Goal: Task Accomplishment & Management: Use online tool/utility

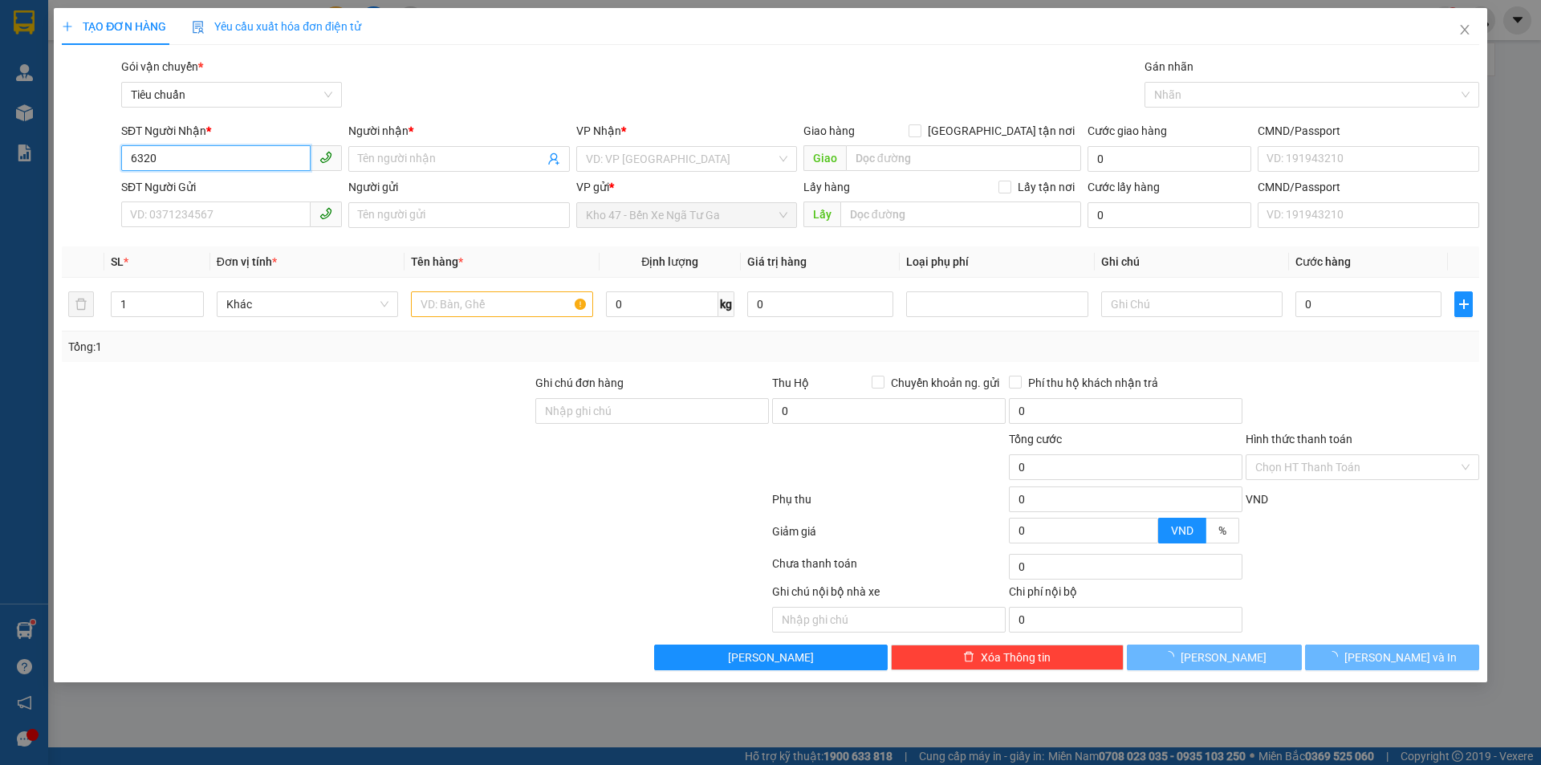
click at [210, 161] on input "6320" at bounding box center [215, 158] width 189 height 26
click at [206, 161] on input "9320" at bounding box center [215, 158] width 189 height 26
type input "9320"
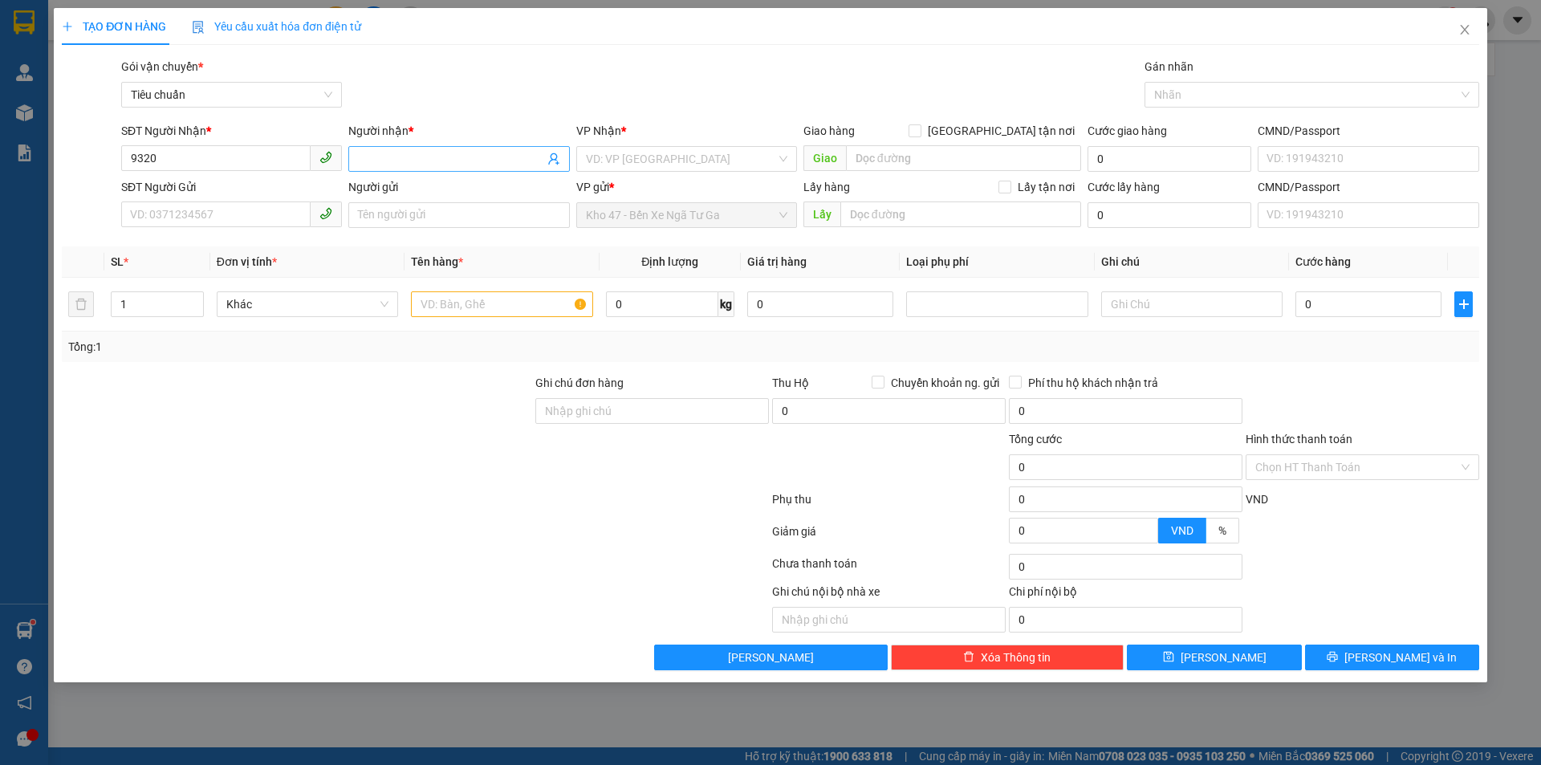
click at [465, 159] on input "Người nhận *" at bounding box center [450, 159] width 185 height 18
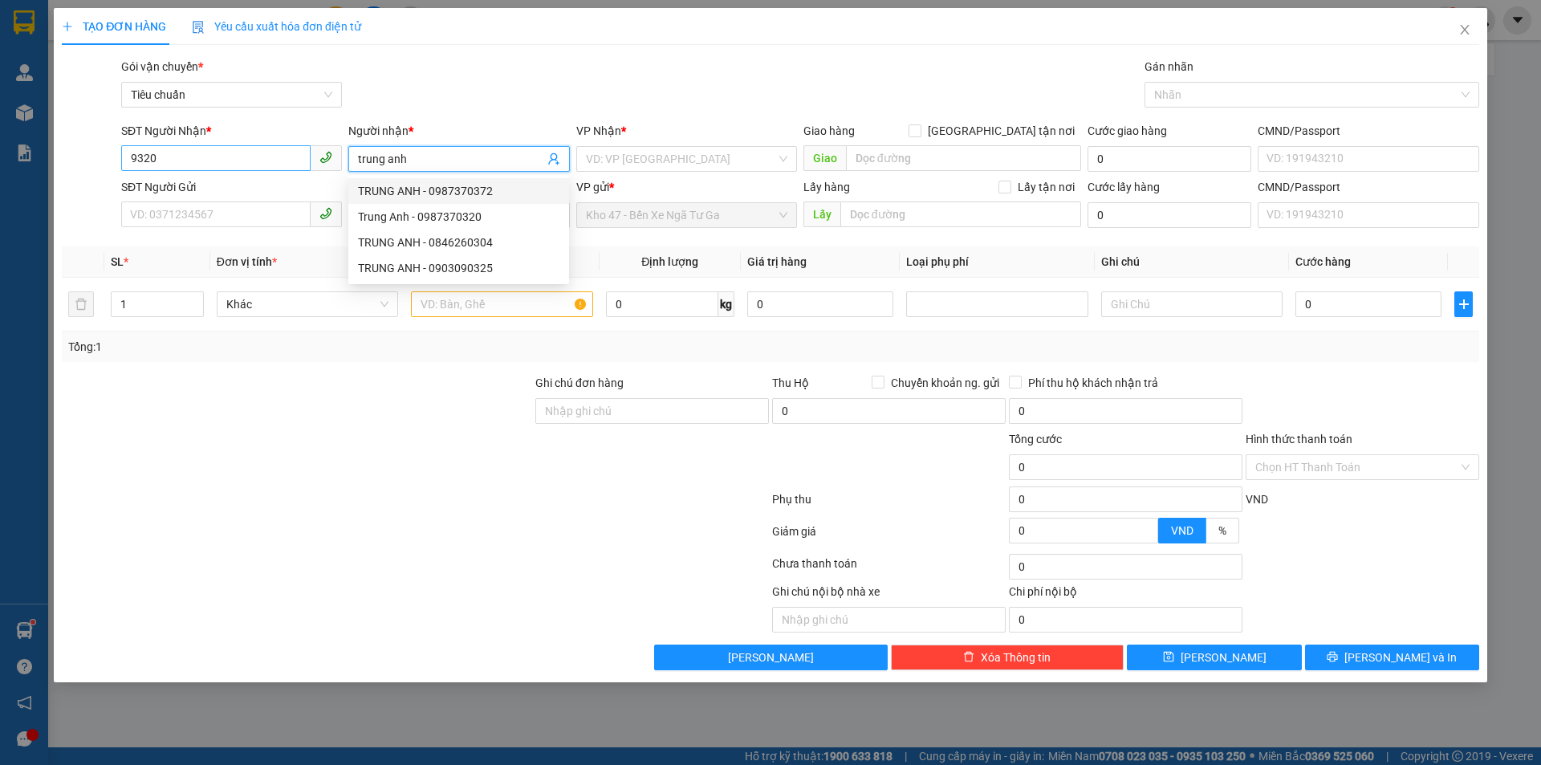
type input "trung anh"
click at [271, 165] on input "9320" at bounding box center [215, 158] width 189 height 26
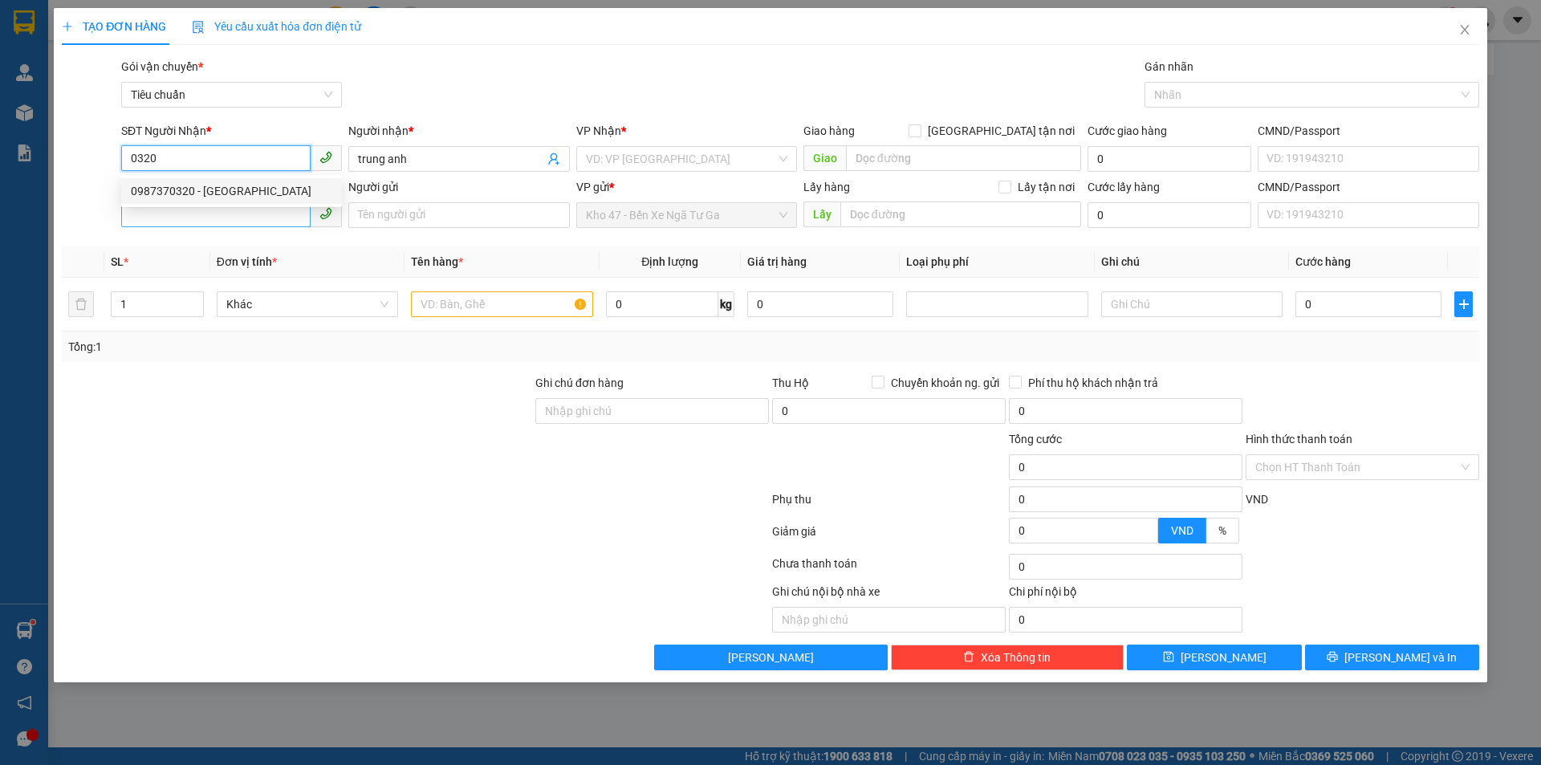
drag, startPoint x: 248, startPoint y: 193, endPoint x: 259, endPoint y: 210, distance: 19.8
click at [249, 193] on div "0987370320 - [GEOGRAPHIC_DATA]" at bounding box center [232, 191] width 202 height 18
type input "0987370320"
type input "Trung Anh"
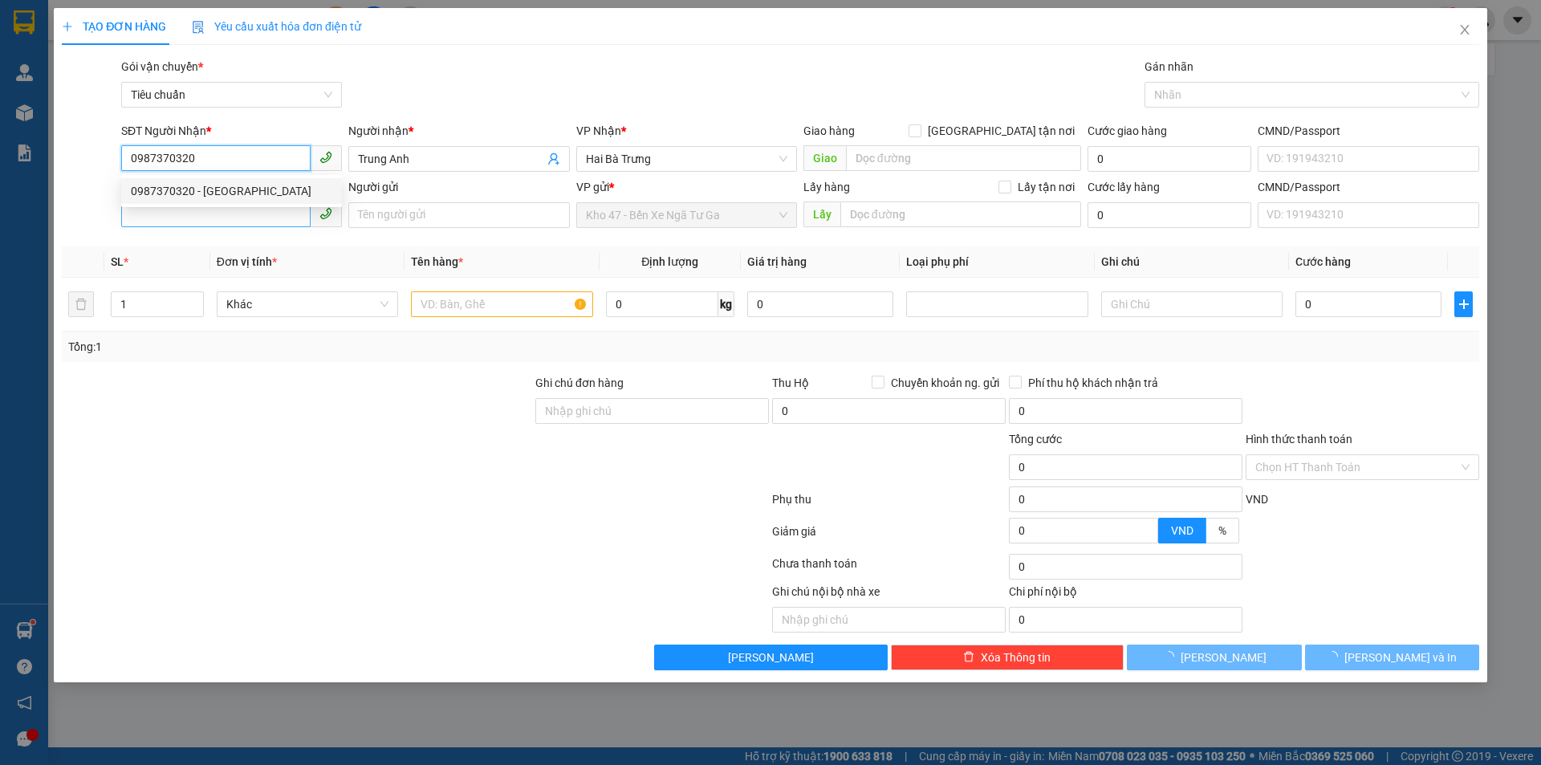
type input "110.000"
type input "0987370320"
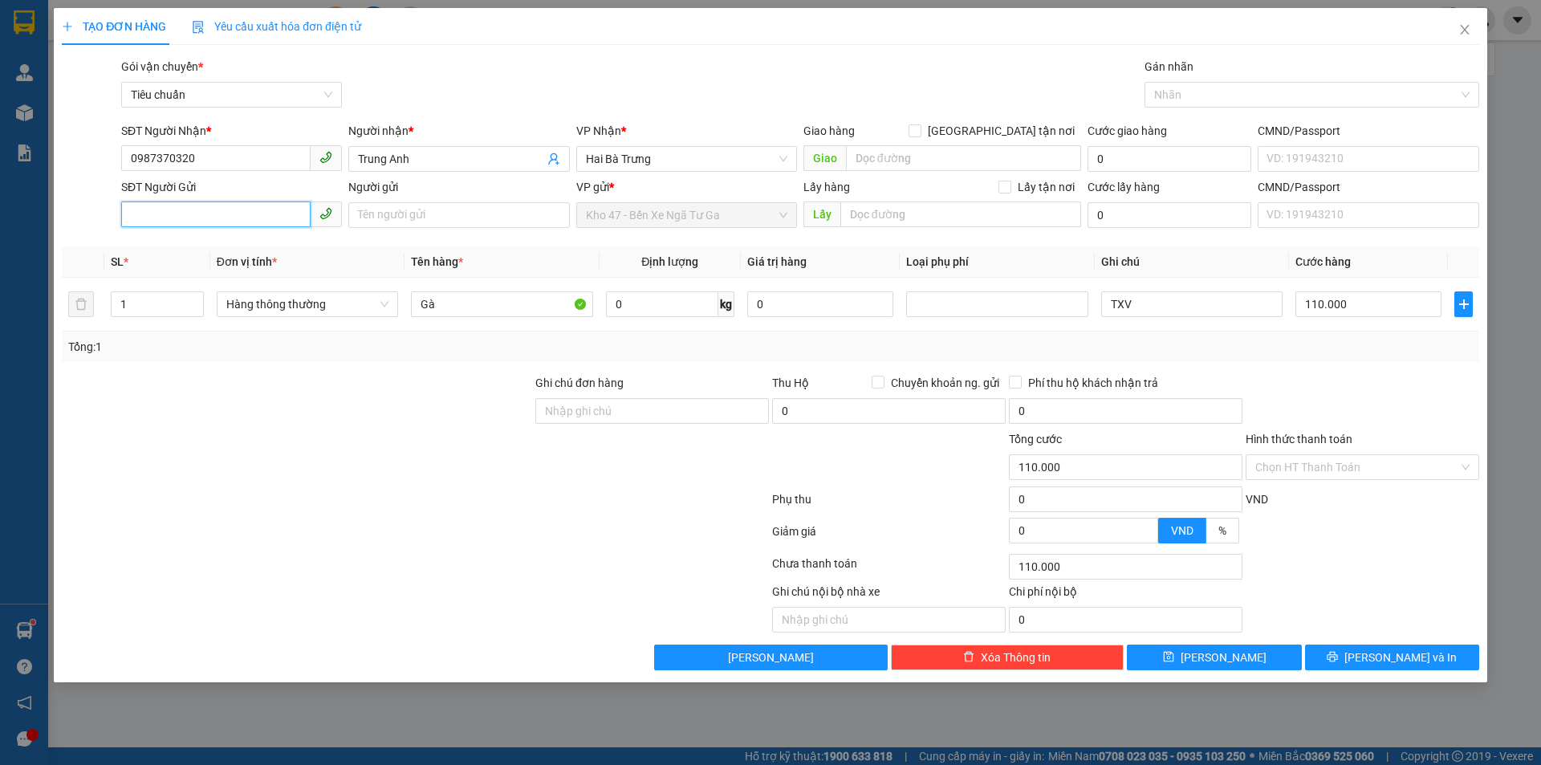
click at [262, 215] on input "SĐT Người Gửi" at bounding box center [215, 215] width 189 height 26
click at [268, 238] on div "0908977678 - A HOÀNG" at bounding box center [231, 247] width 221 height 26
type input "0908977678"
type input "A HOÀNG"
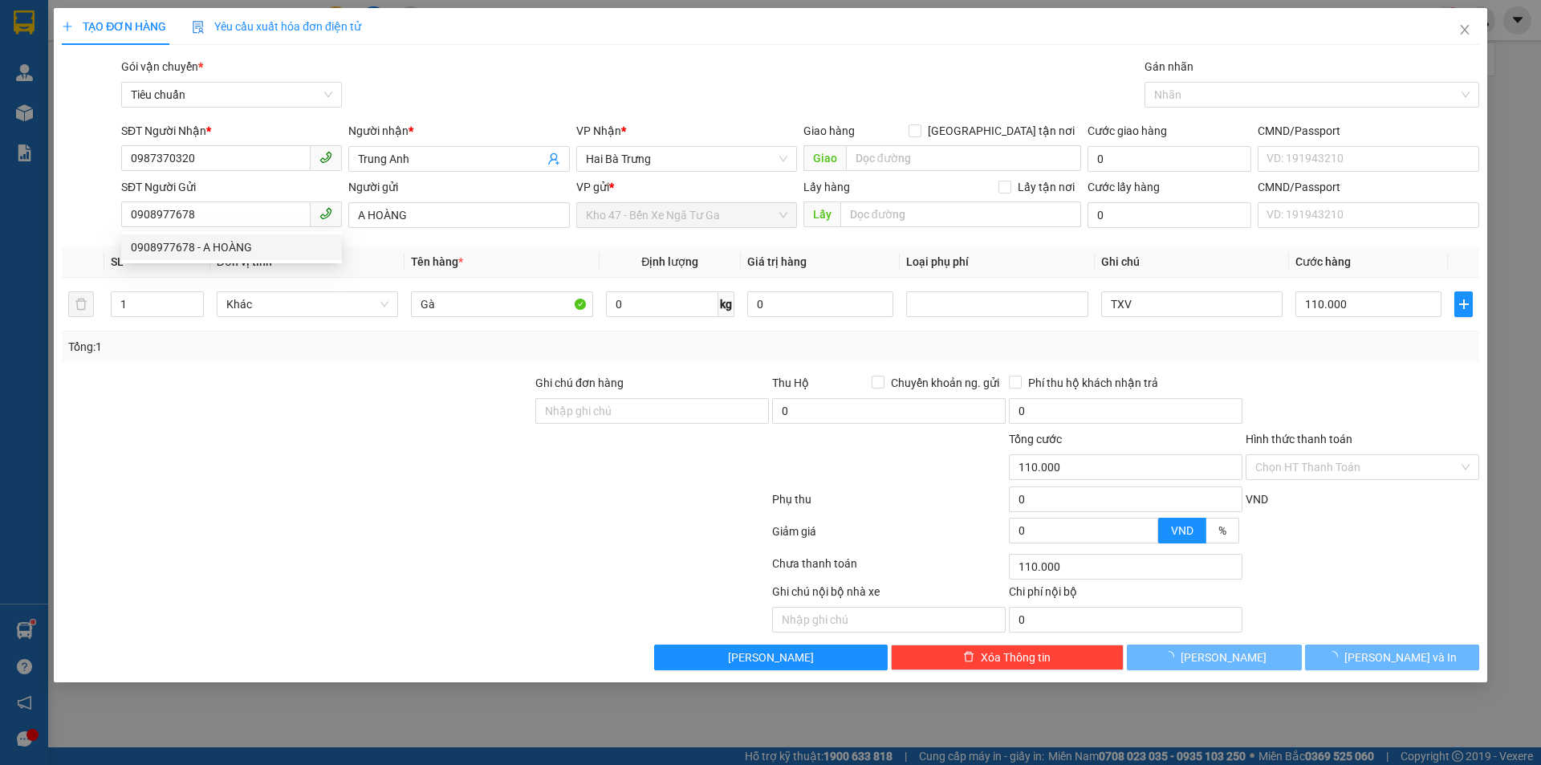
click at [397, 519] on div at bounding box center [415, 535] width 710 height 32
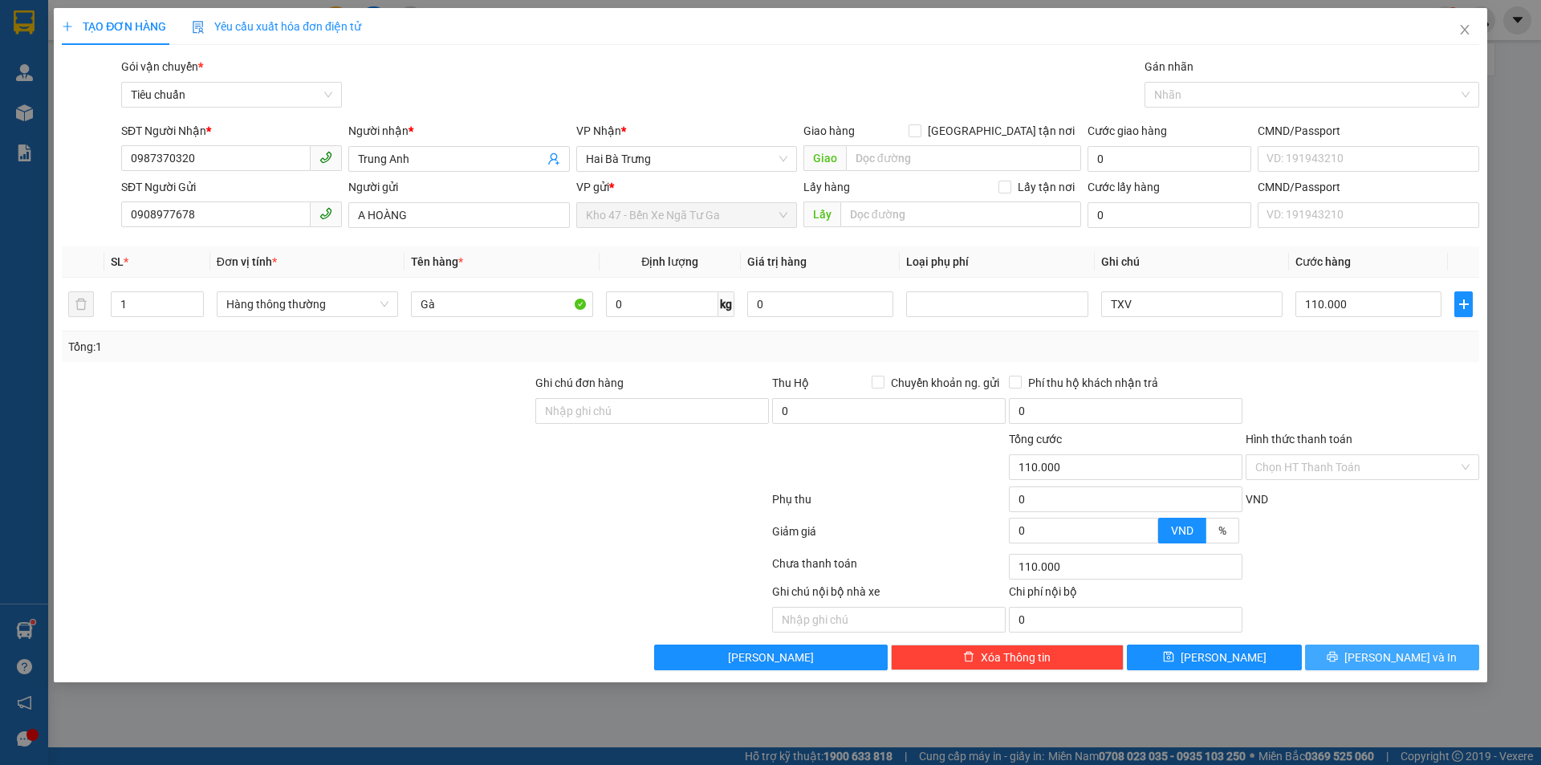
click at [1429, 658] on button "[PERSON_NAME] và In" at bounding box center [1392, 658] width 174 height 26
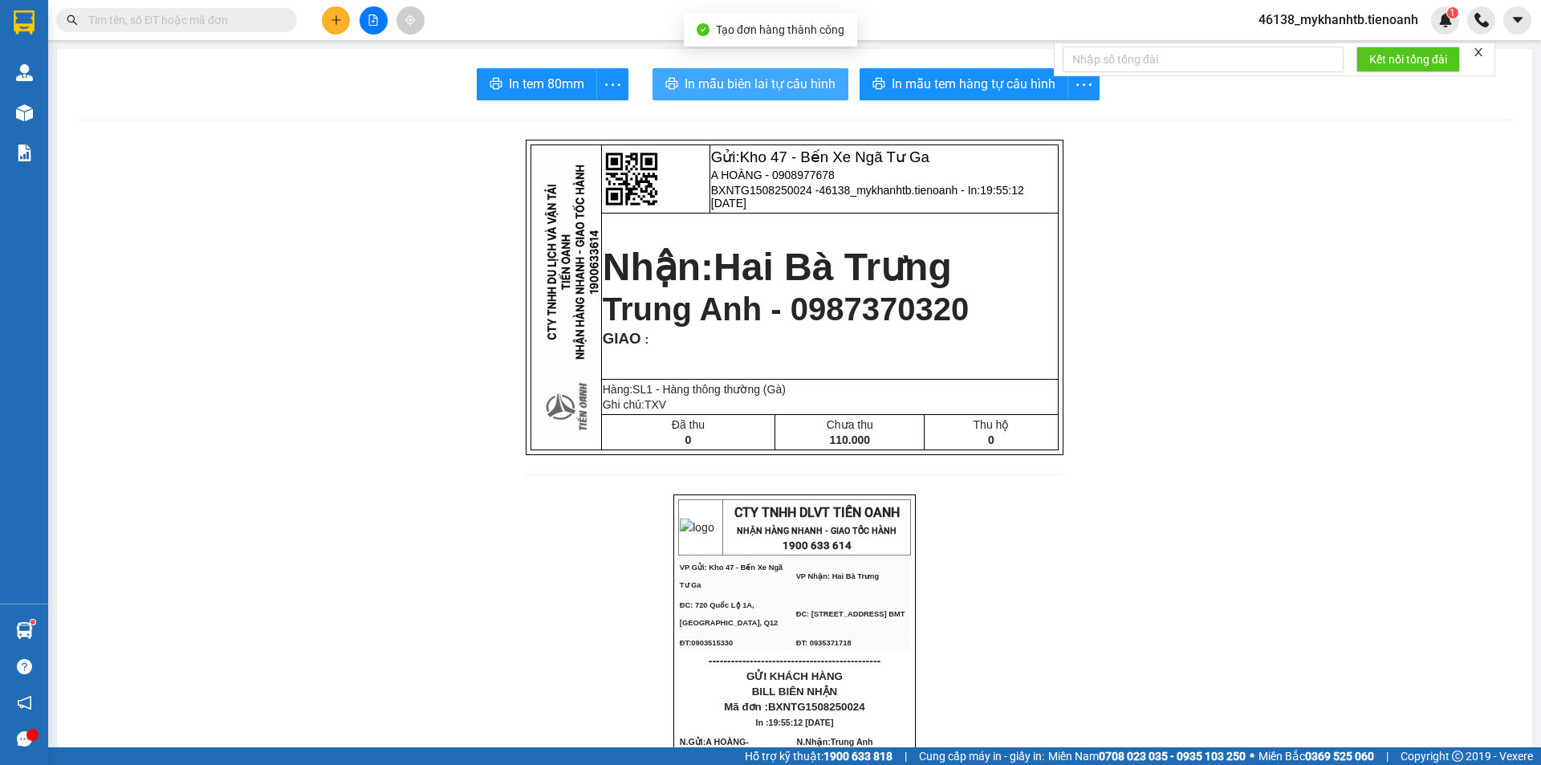
click at [706, 93] on span "In mẫu biên lai tự cấu hình" at bounding box center [760, 84] width 151 height 20
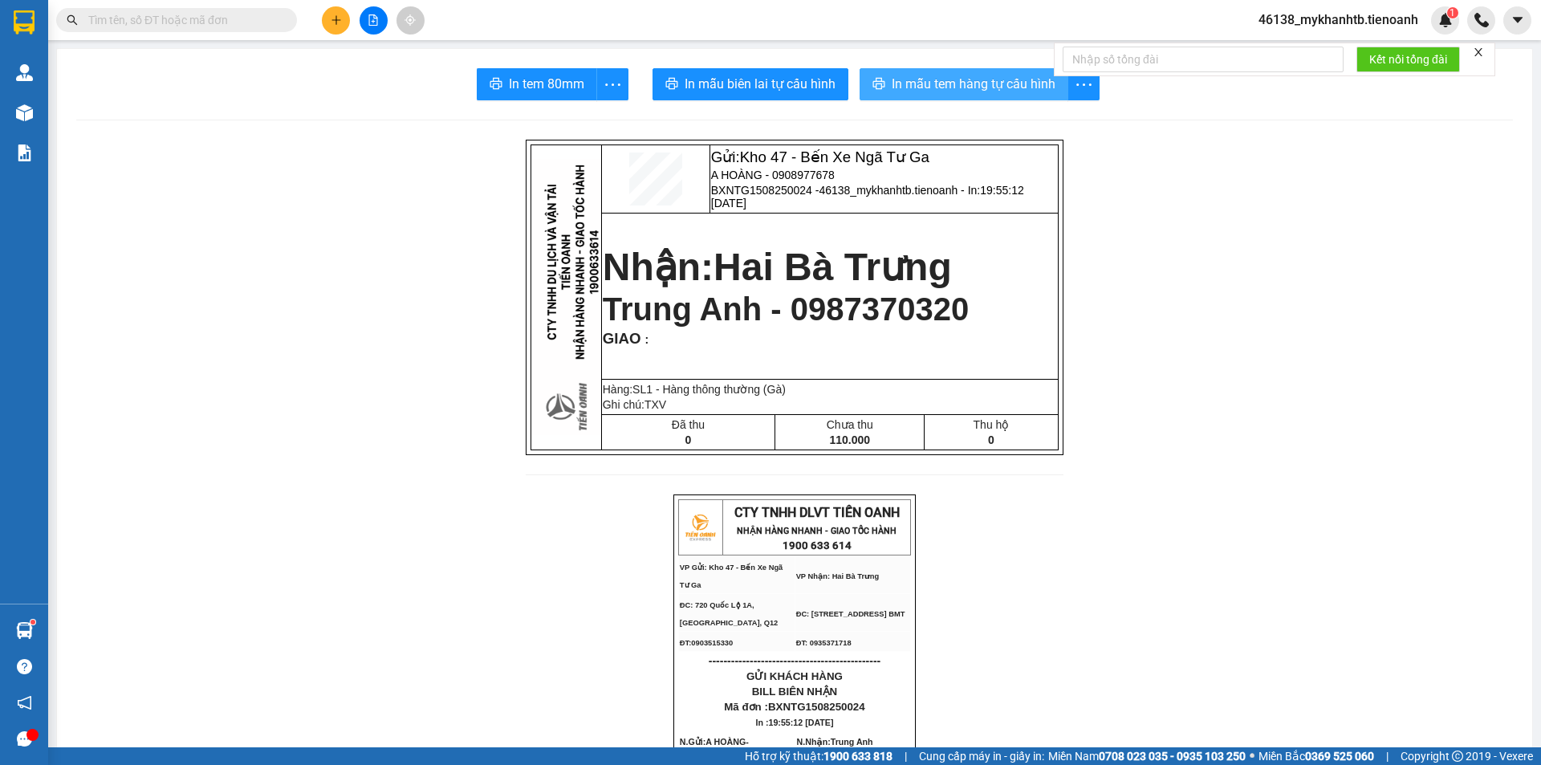
click at [988, 83] on span "In mẫu tem hàng tự cấu hình" at bounding box center [974, 84] width 164 height 20
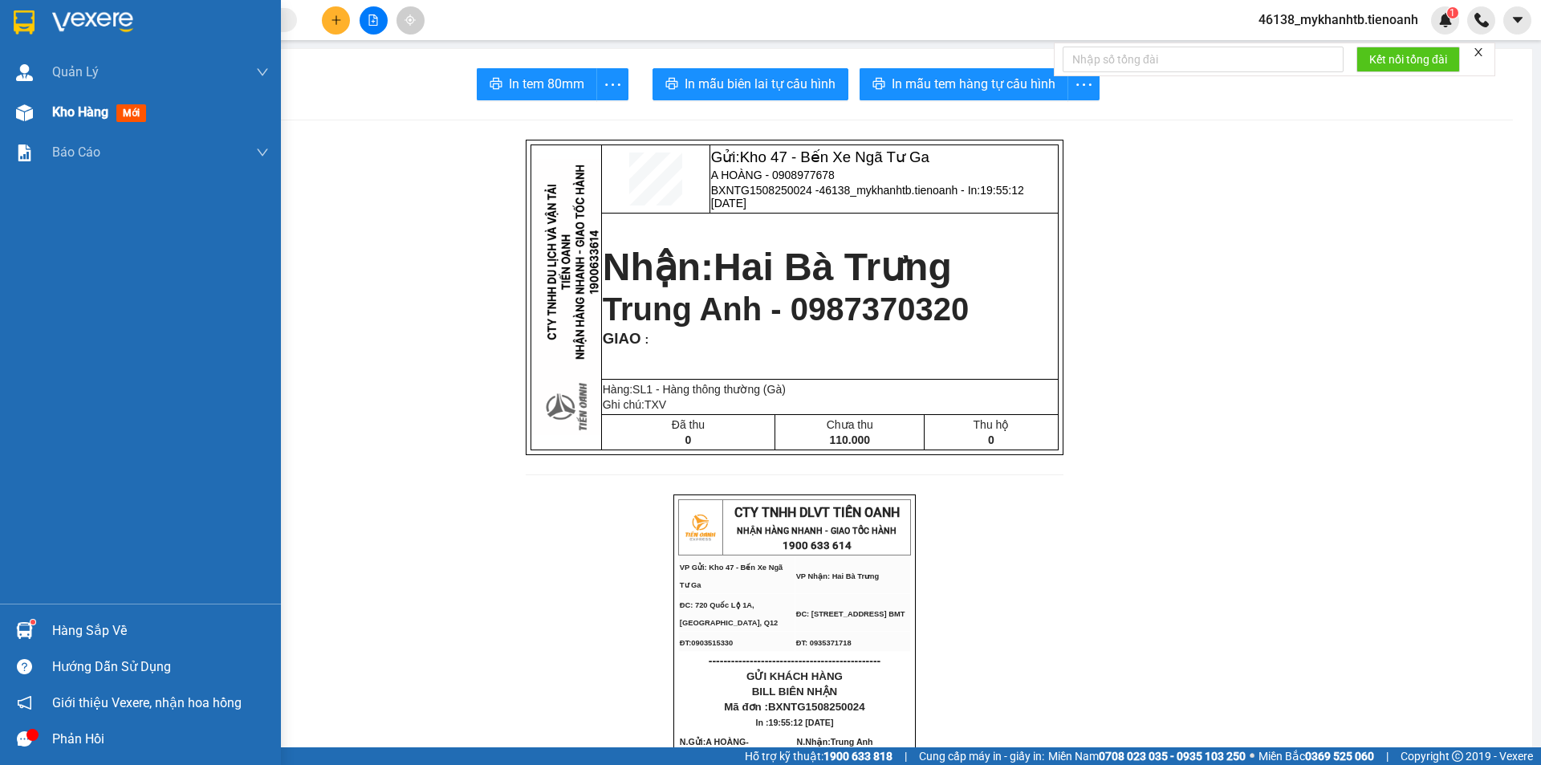
click at [38, 120] on div at bounding box center [24, 113] width 28 height 28
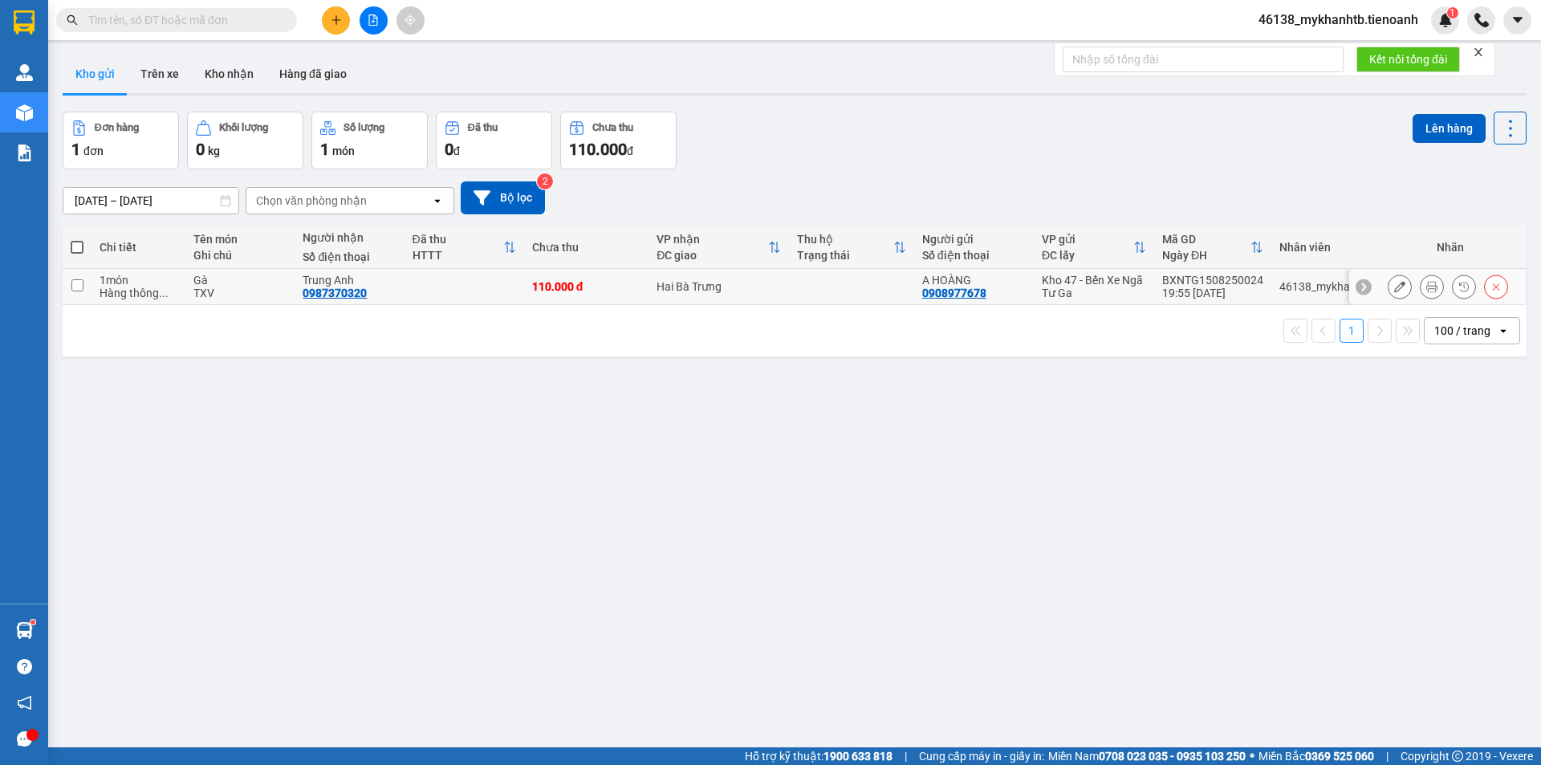
click at [83, 289] on input "checkbox" at bounding box center [77, 285] width 12 height 12
checkbox input "true"
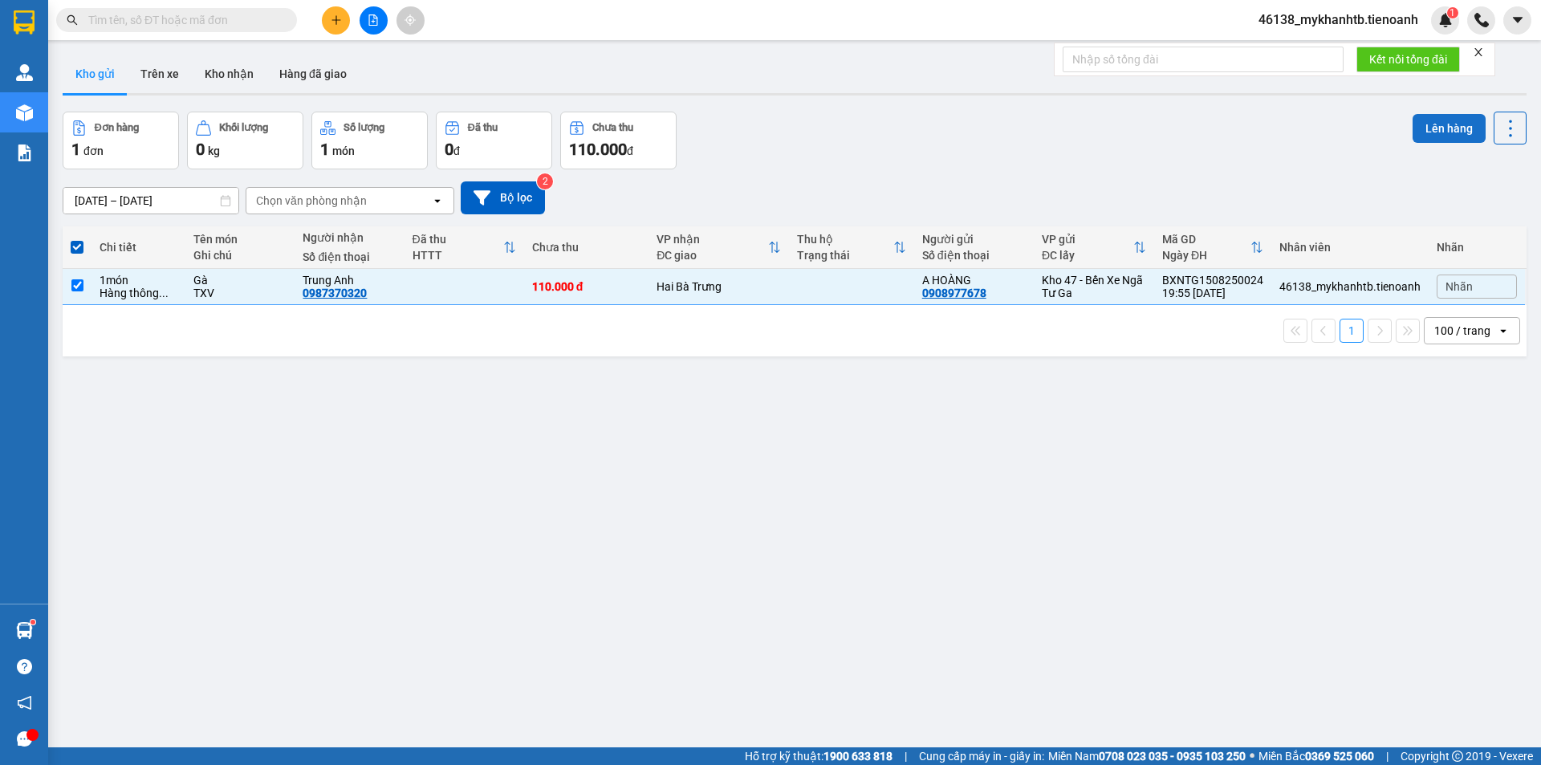
click at [1432, 128] on button "Lên hàng" at bounding box center [1449, 128] width 73 height 29
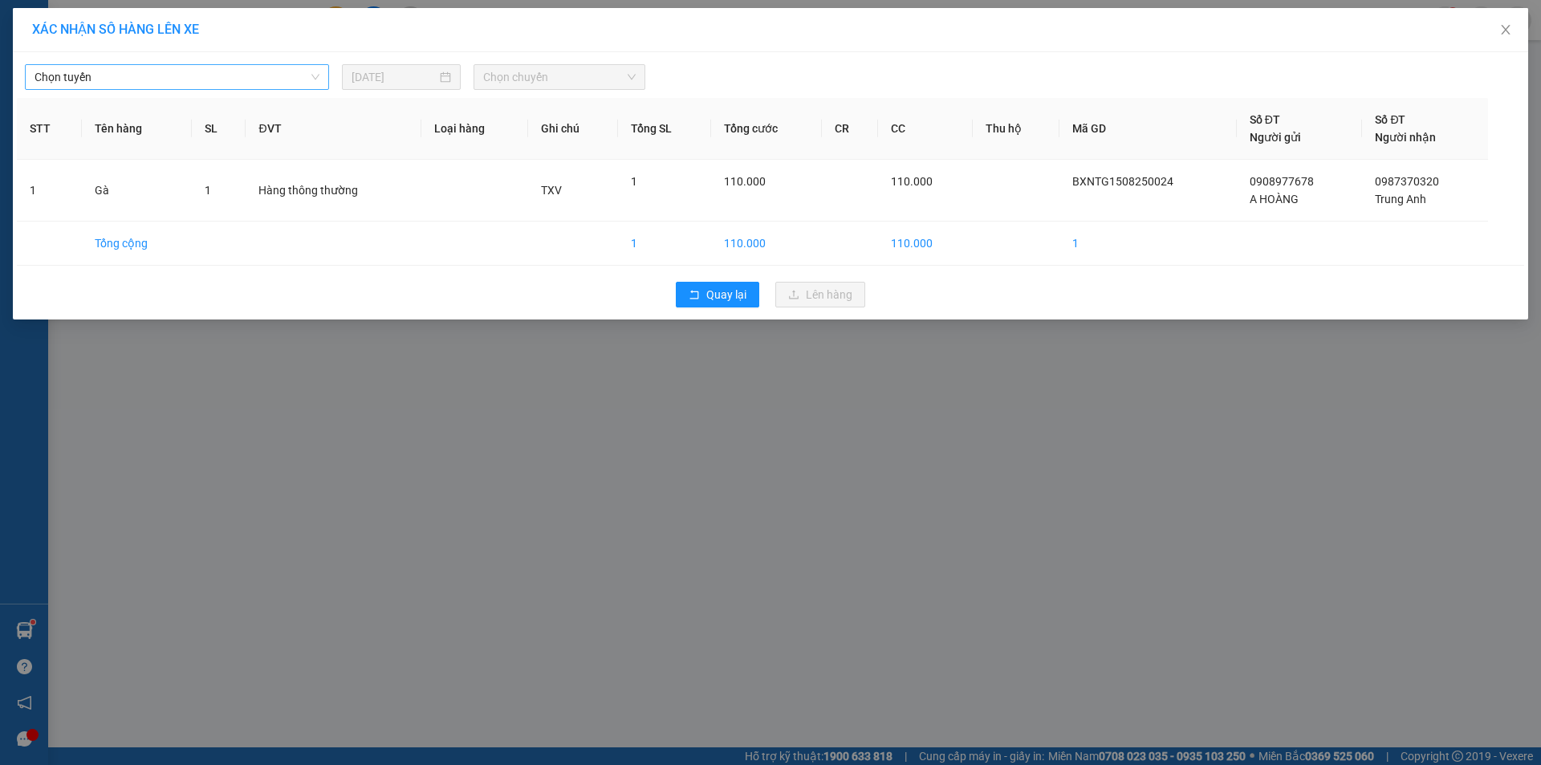
click at [243, 83] on span "Chọn tuyến" at bounding box center [177, 77] width 285 height 24
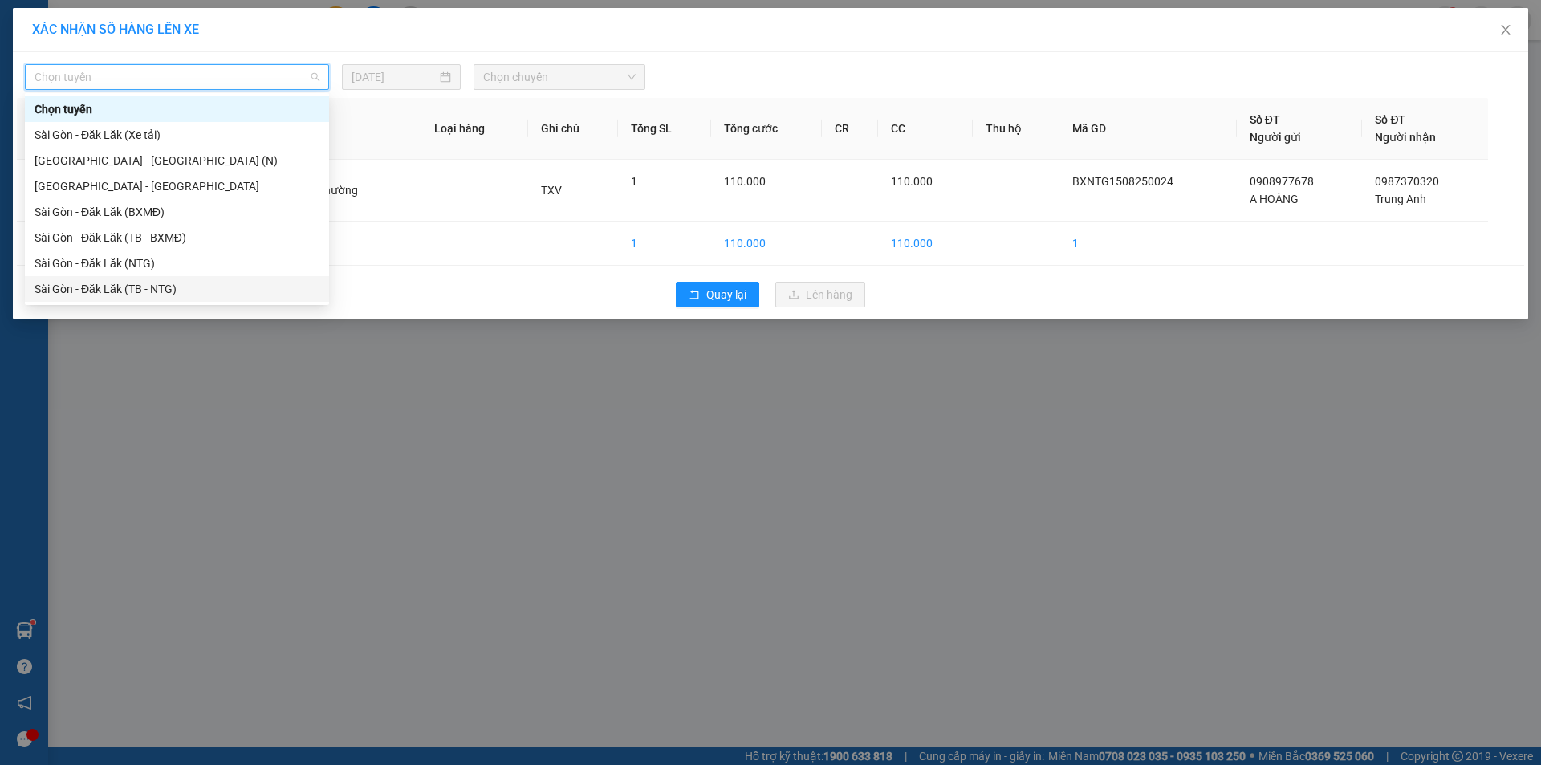
click at [183, 283] on div "Sài Gòn - Đăk Lăk (TB - NTG)" at bounding box center [177, 289] width 285 height 18
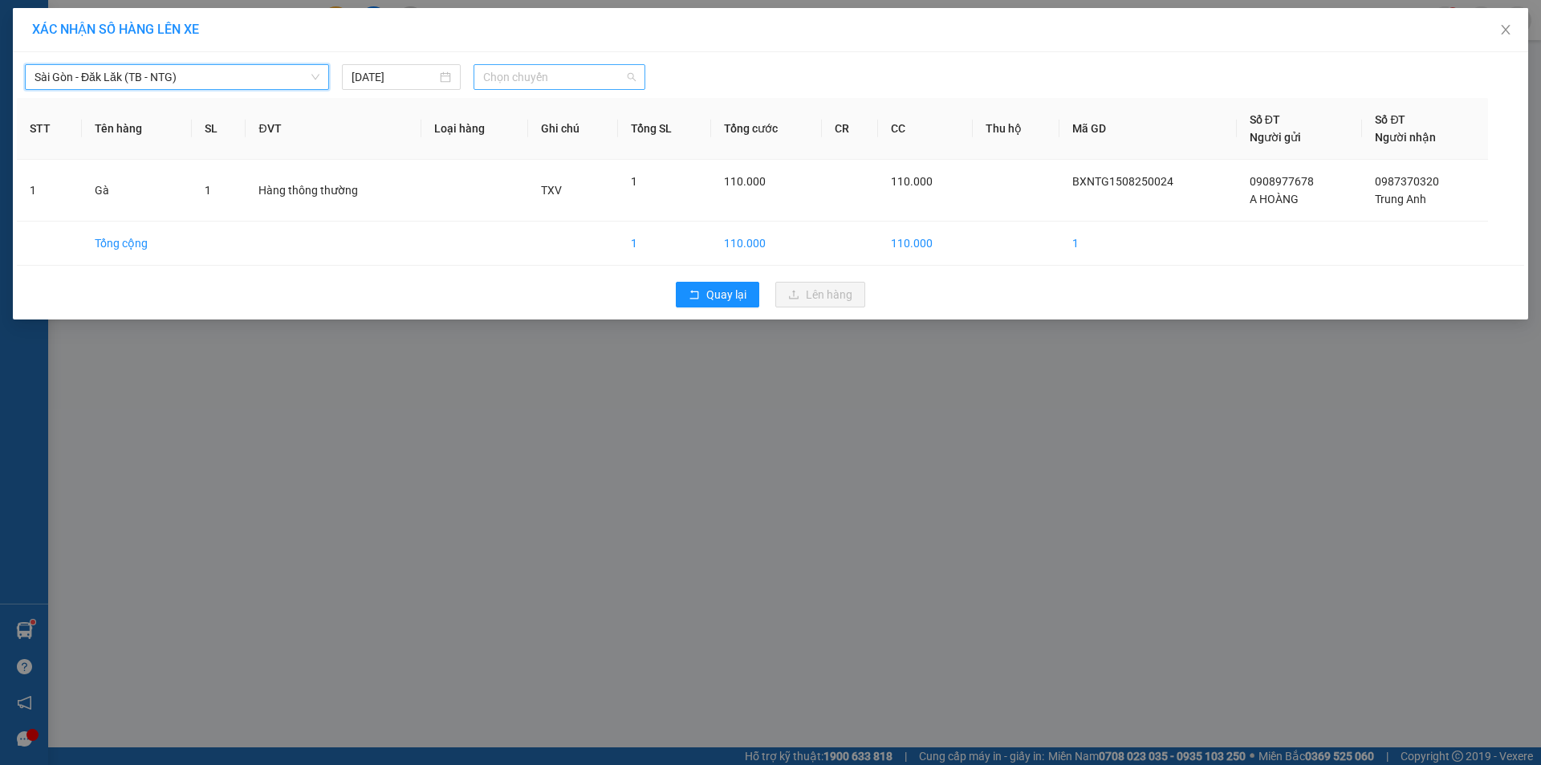
click at [534, 72] on span "Chọn chuyến" at bounding box center [559, 77] width 153 height 24
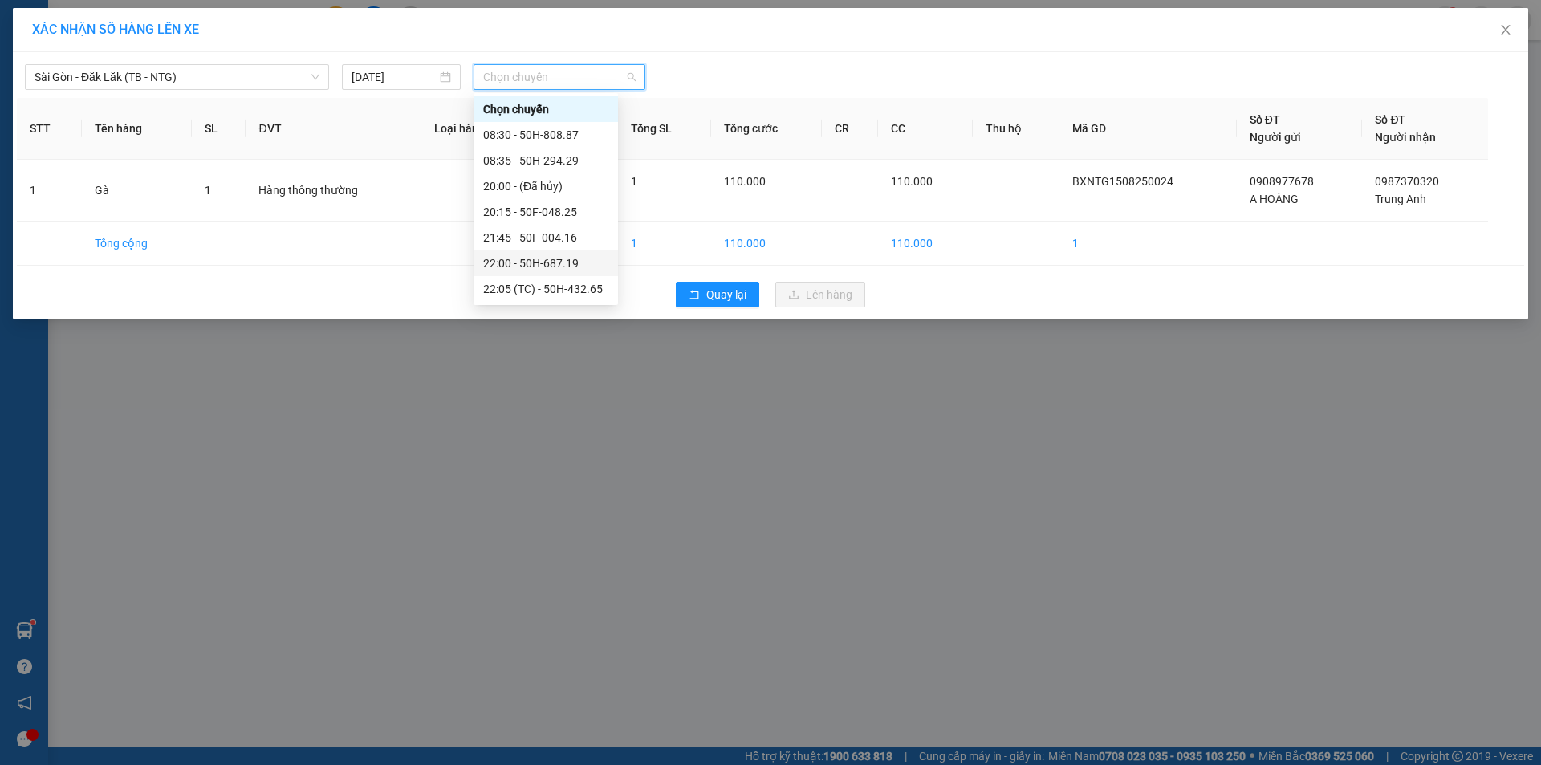
click at [560, 267] on div "22:00 - 50H-687.19" at bounding box center [545, 263] width 125 height 18
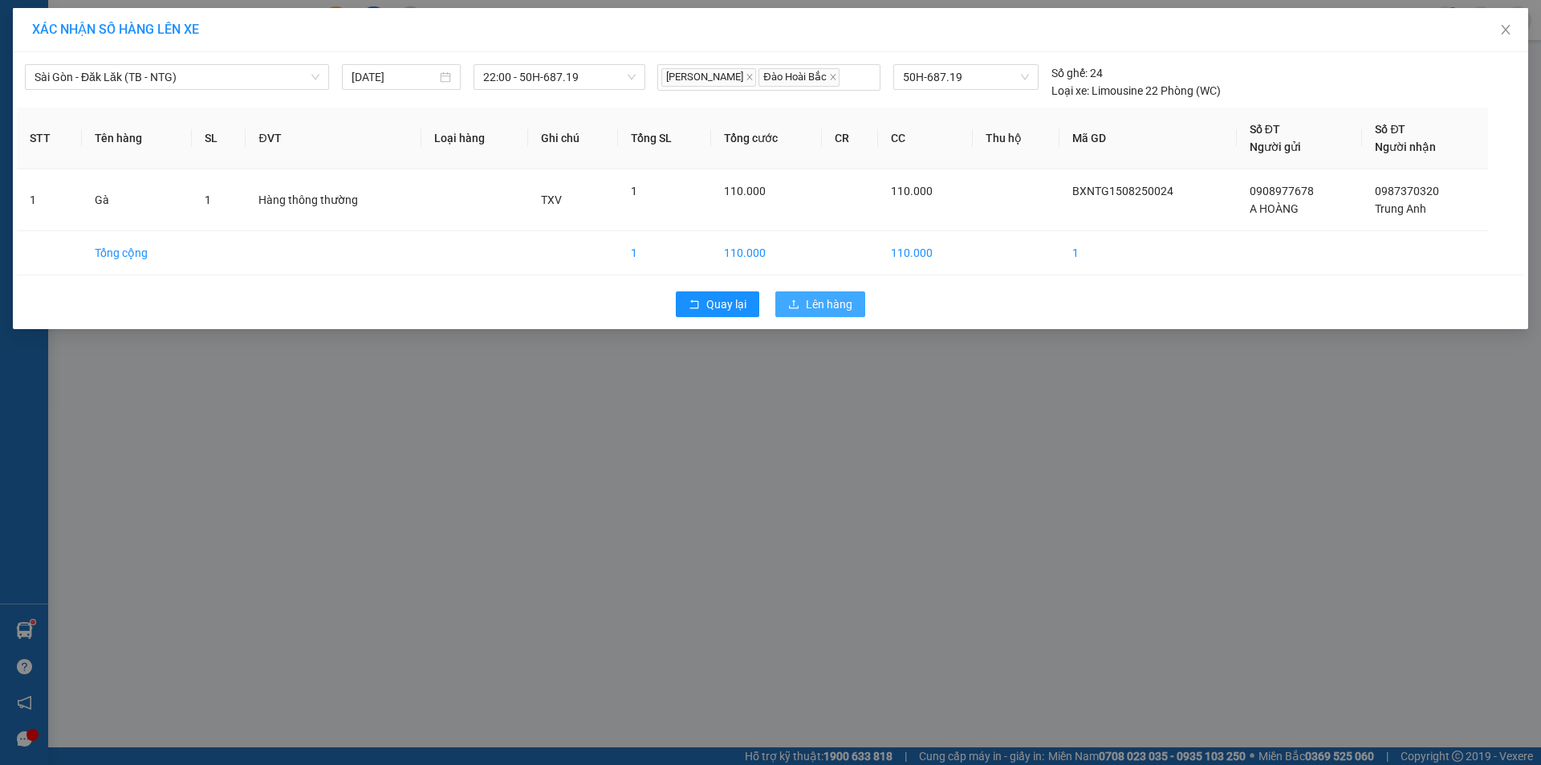
click at [824, 301] on span "Lên hàng" at bounding box center [829, 304] width 47 height 18
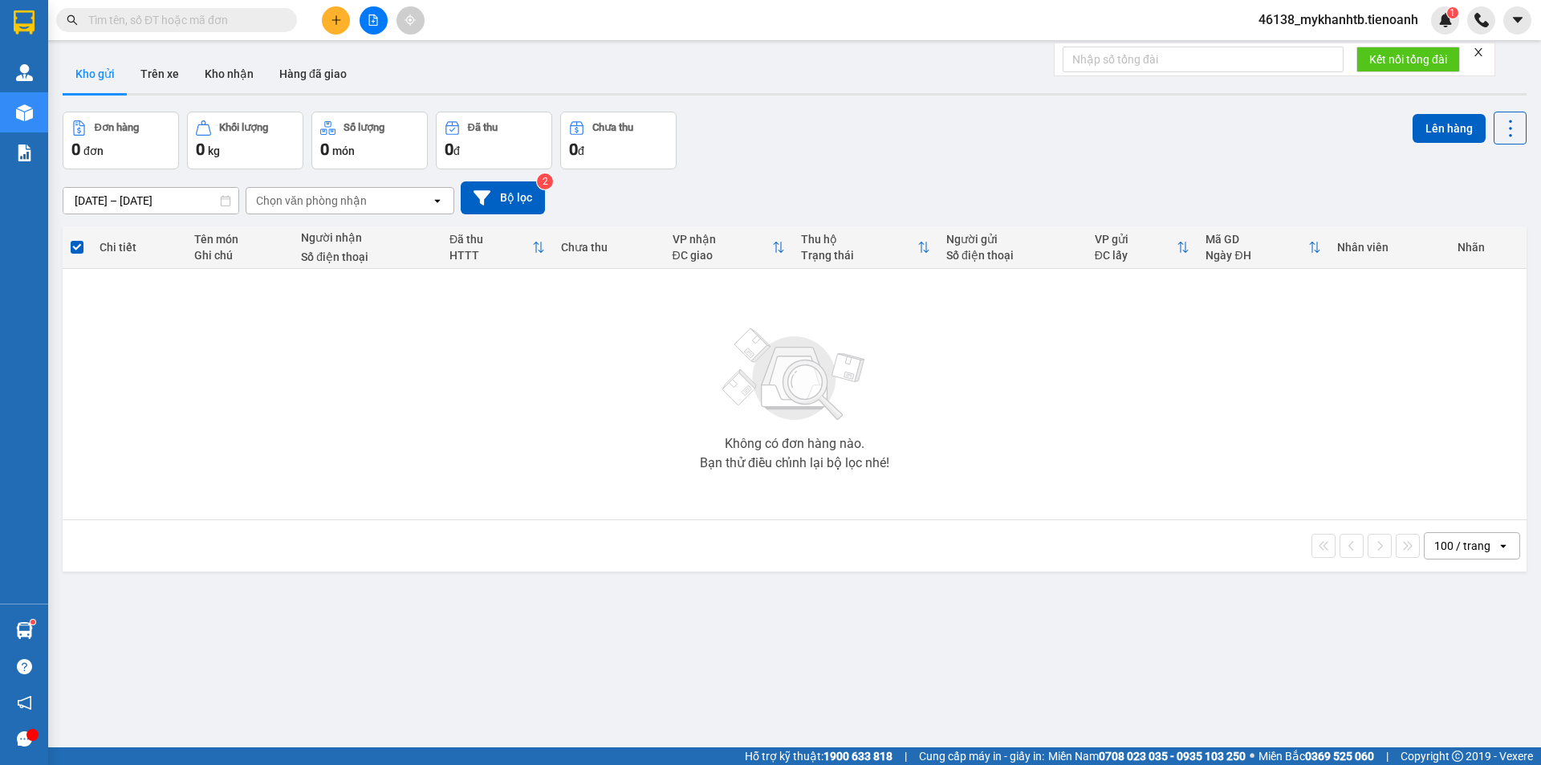
click at [1221, 444] on div "Không có đơn hàng nào. Bạn thử điều chỉnh lại bộ lọc nhé!" at bounding box center [795, 394] width 1448 height 241
click at [381, 17] on button at bounding box center [374, 20] width 28 height 28
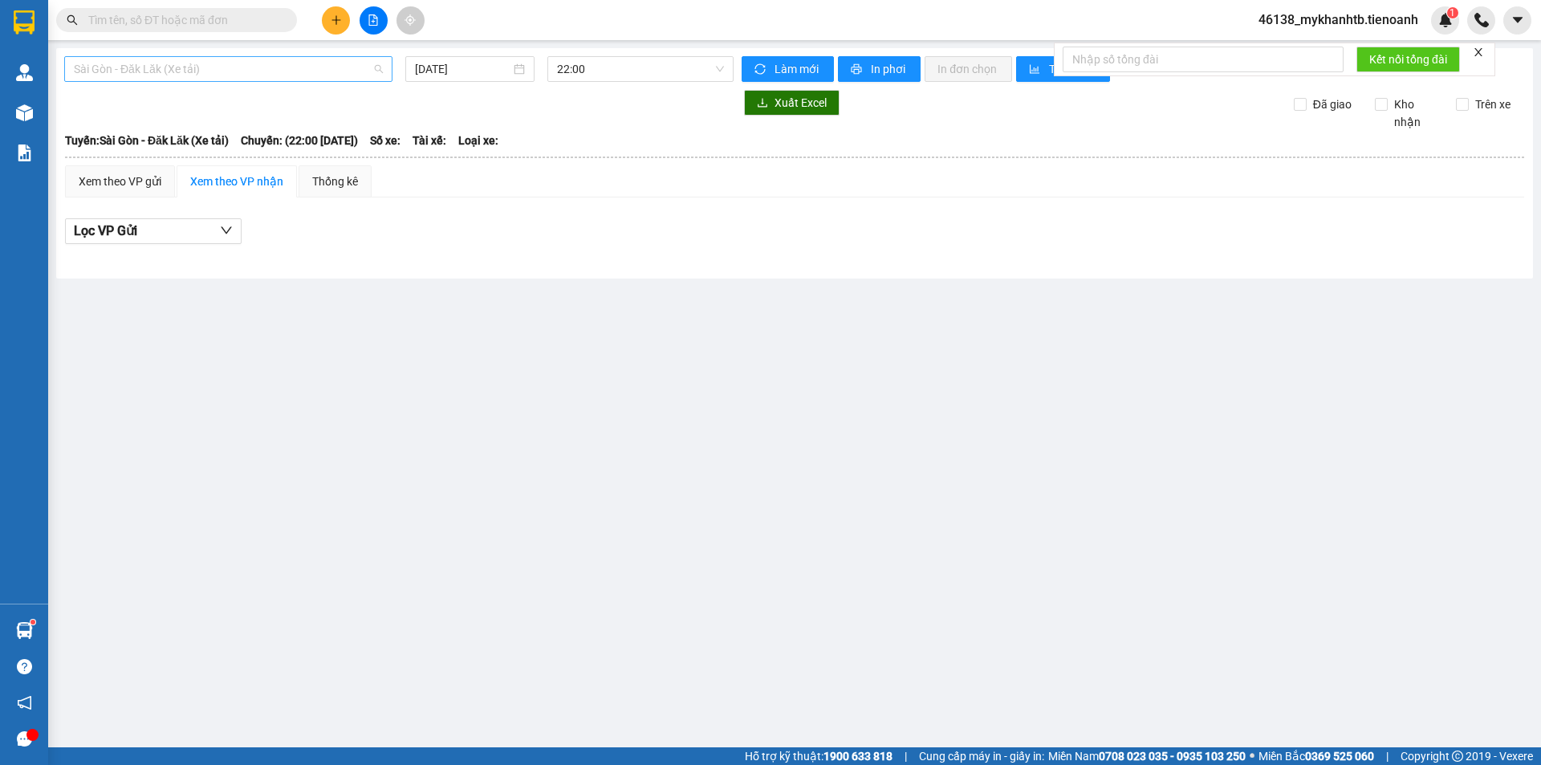
click at [205, 71] on span "Sài Gòn - Đăk Lăk (Xe tải)" at bounding box center [228, 69] width 309 height 24
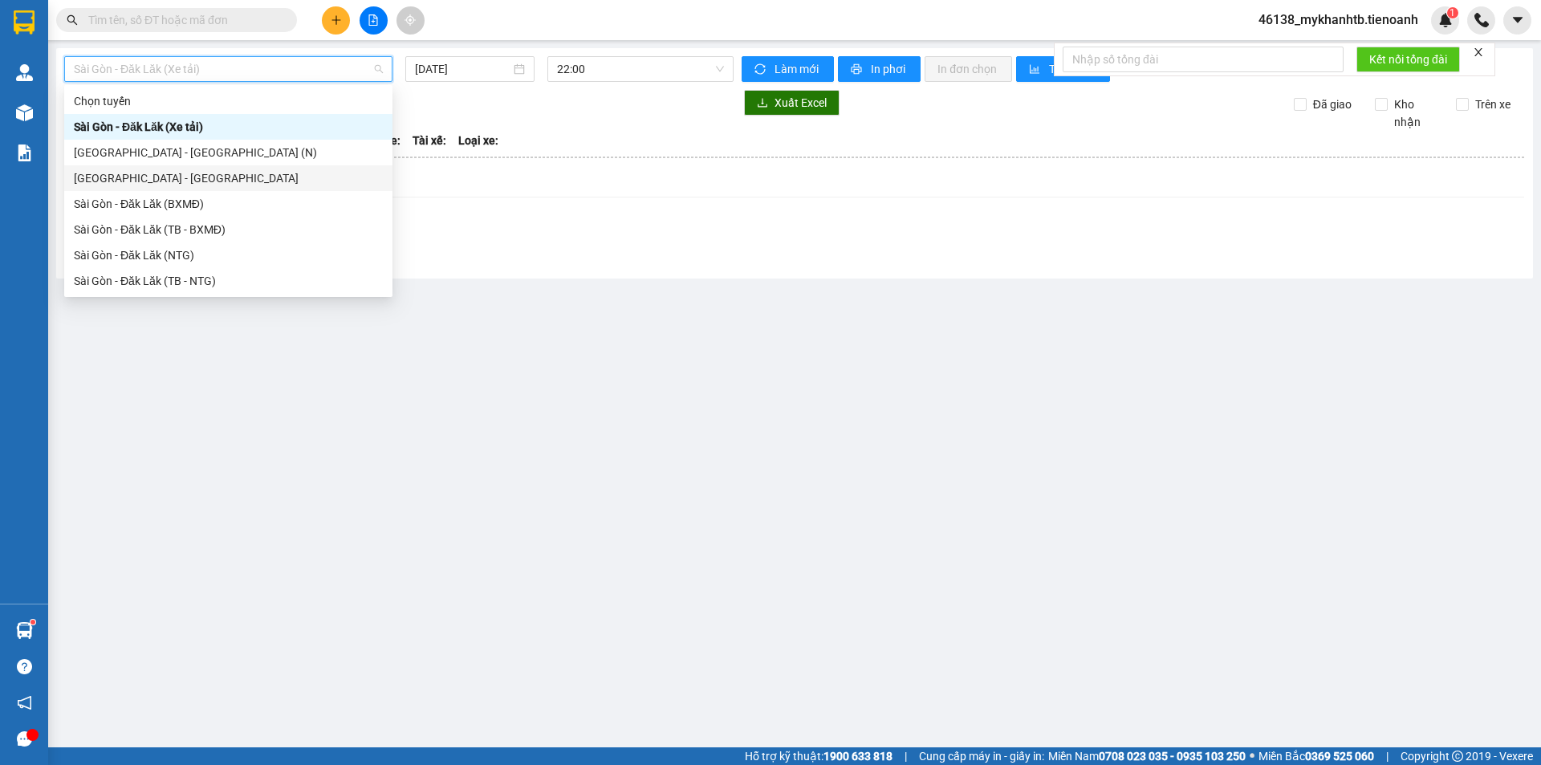
click at [185, 174] on div "[GEOGRAPHIC_DATA] - [GEOGRAPHIC_DATA]" at bounding box center [228, 178] width 309 height 18
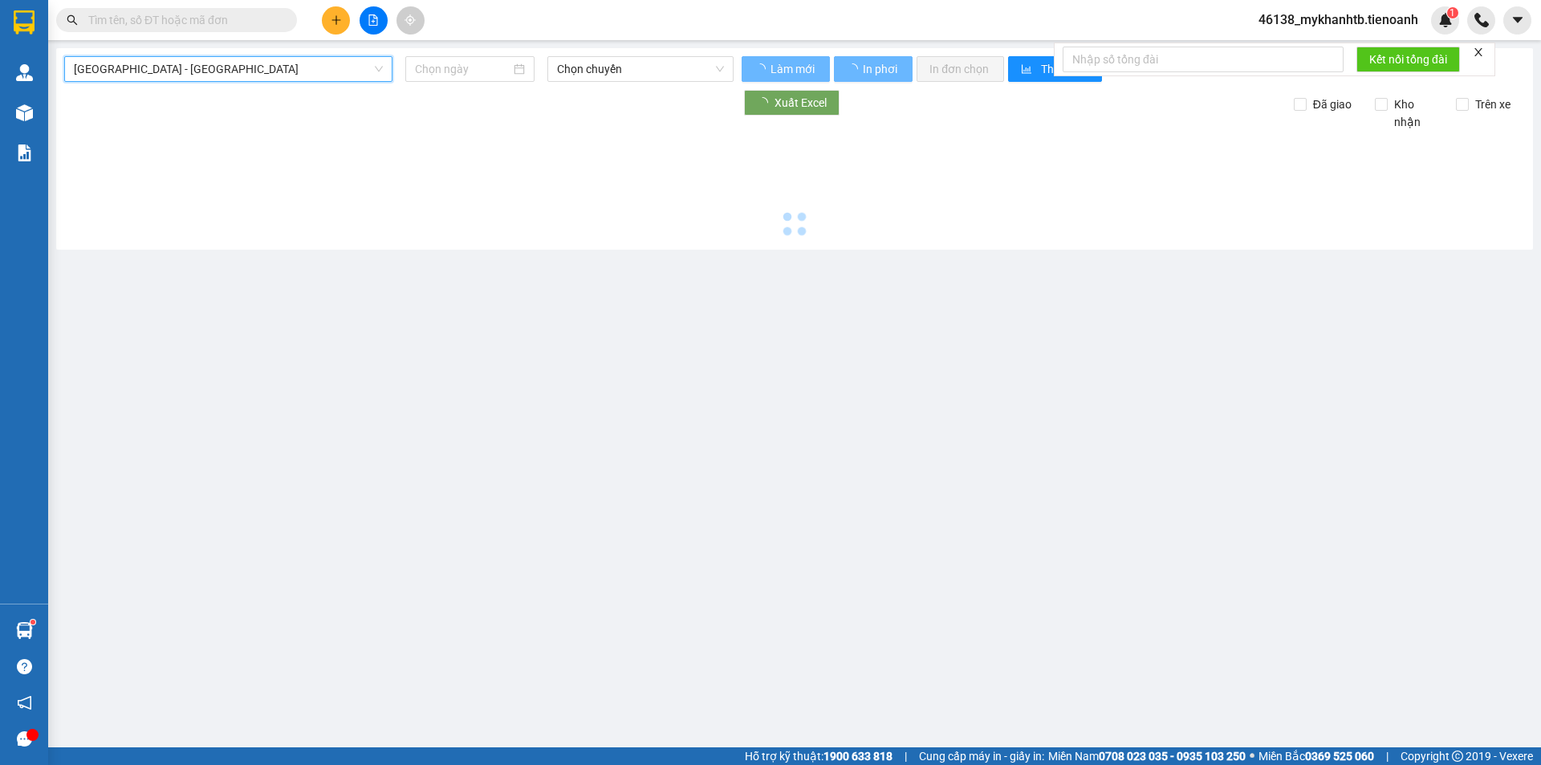
type input "[DATE]"
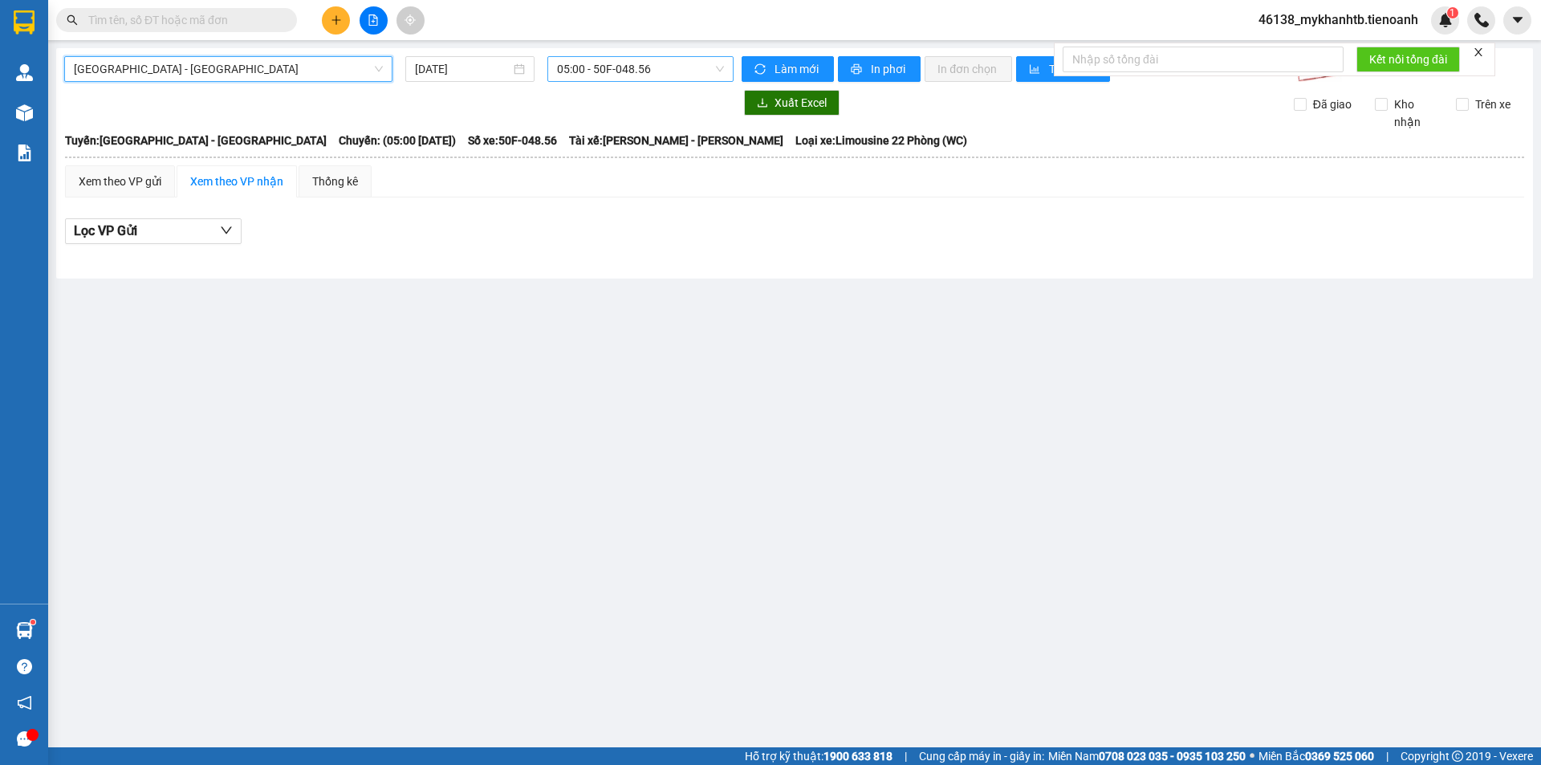
click at [628, 68] on span "05:00 - 50F-048.56" at bounding box center [640, 69] width 167 height 24
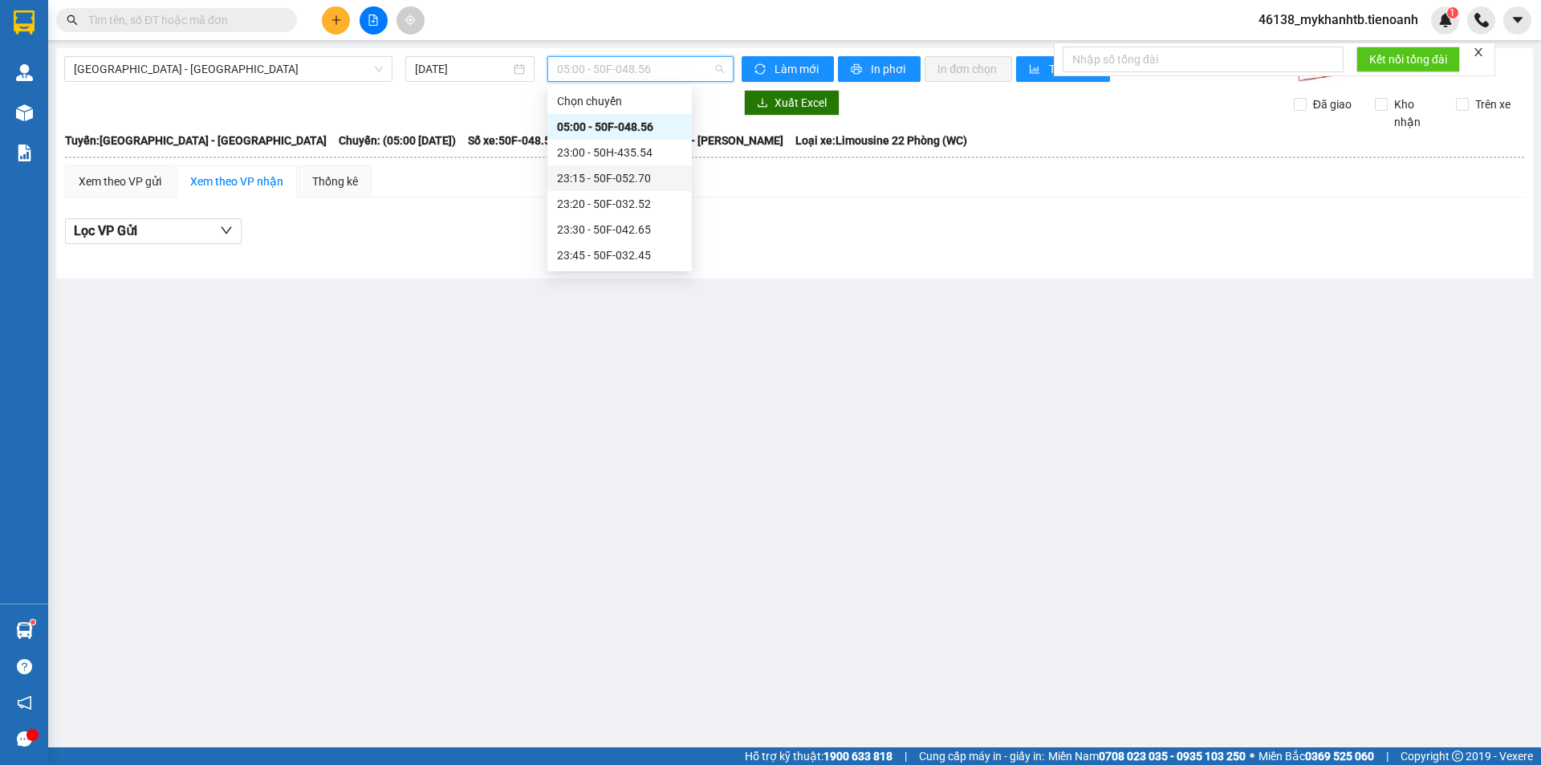
click at [645, 180] on div "23:15 - 50F-052.70" at bounding box center [619, 178] width 125 height 18
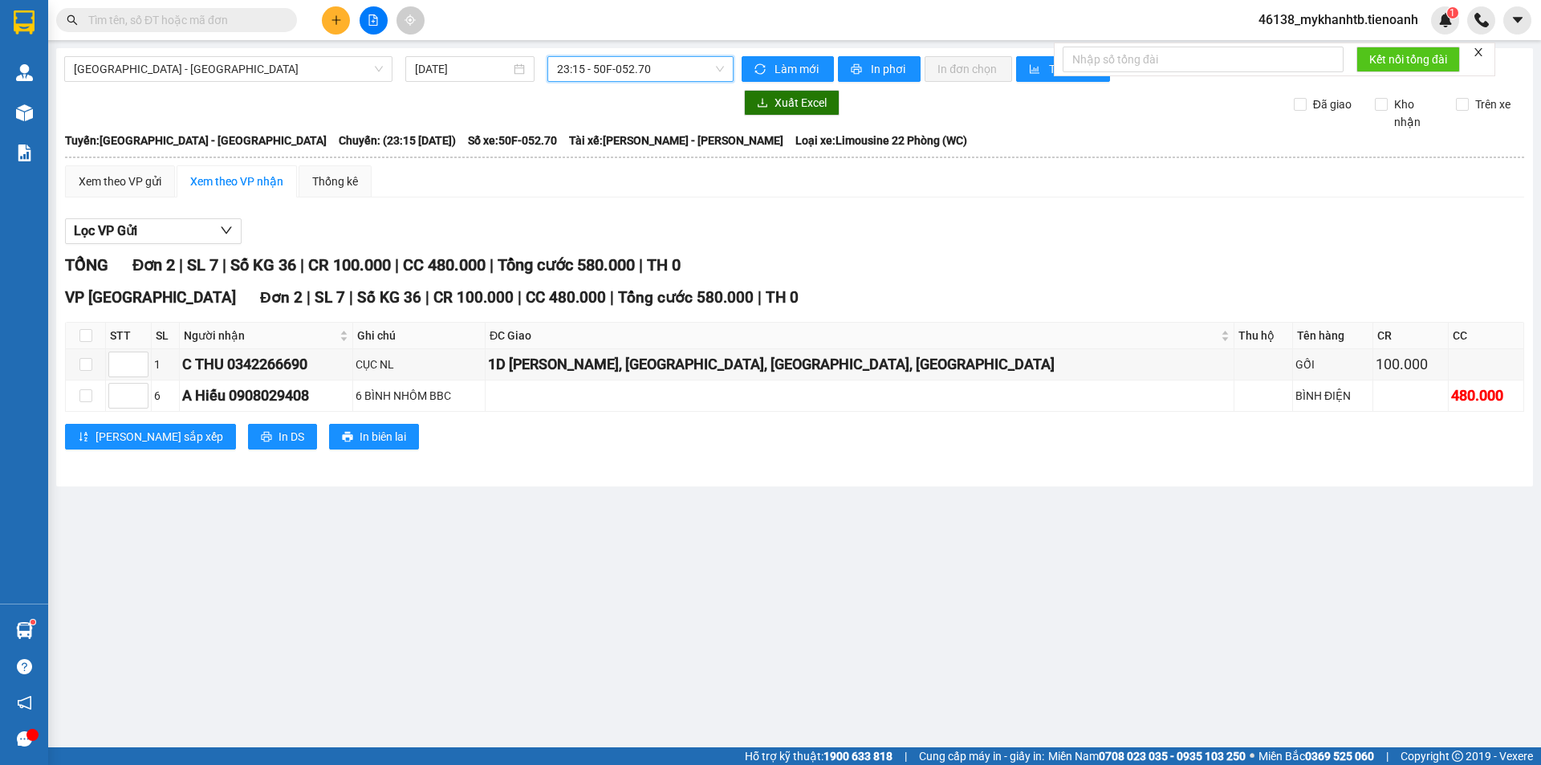
click at [653, 60] on span "23:15 - 50F-052.70" at bounding box center [640, 69] width 167 height 24
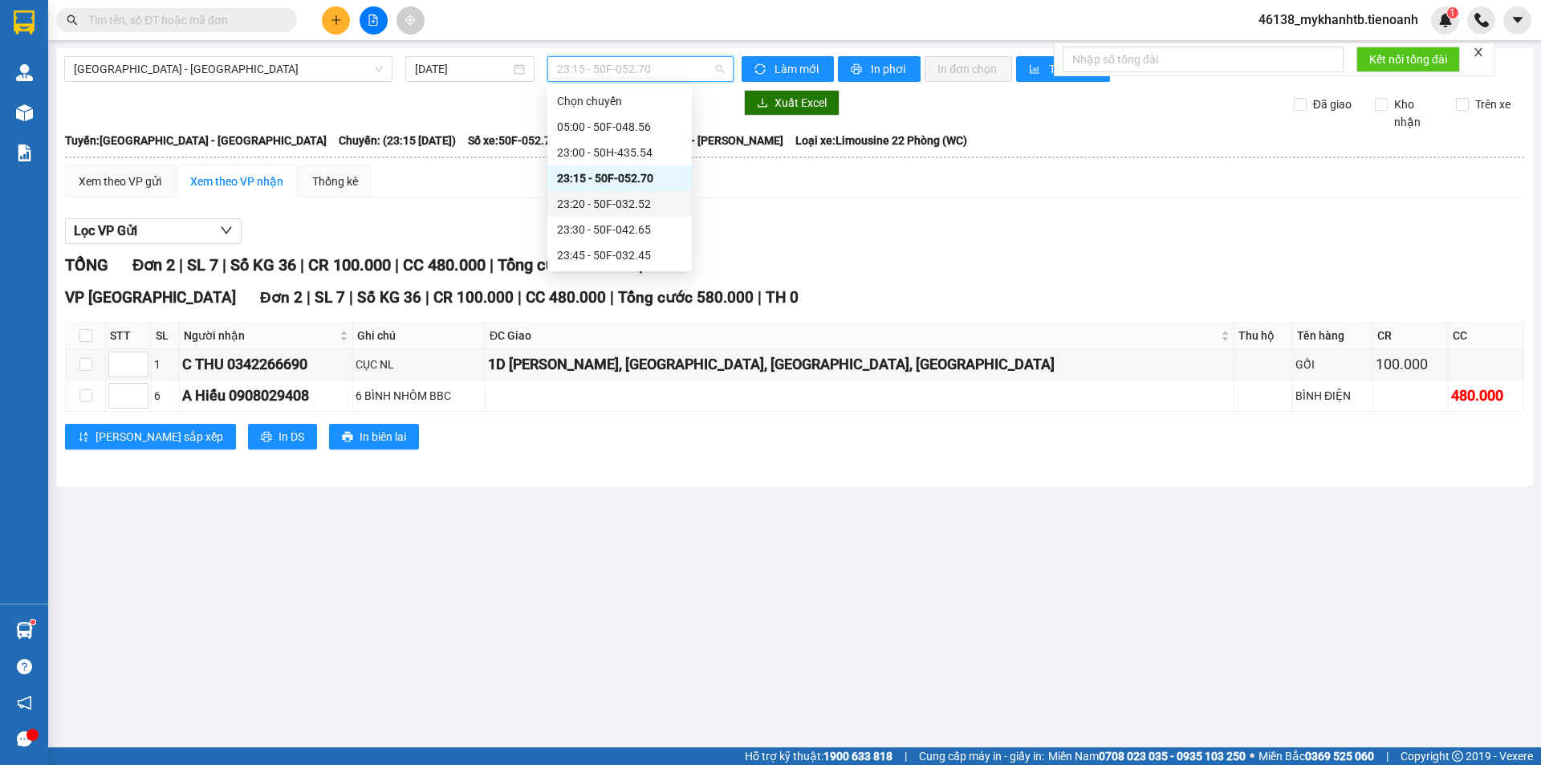
click at [633, 202] on div "23:20 - 50F-032.52" at bounding box center [619, 204] width 125 height 18
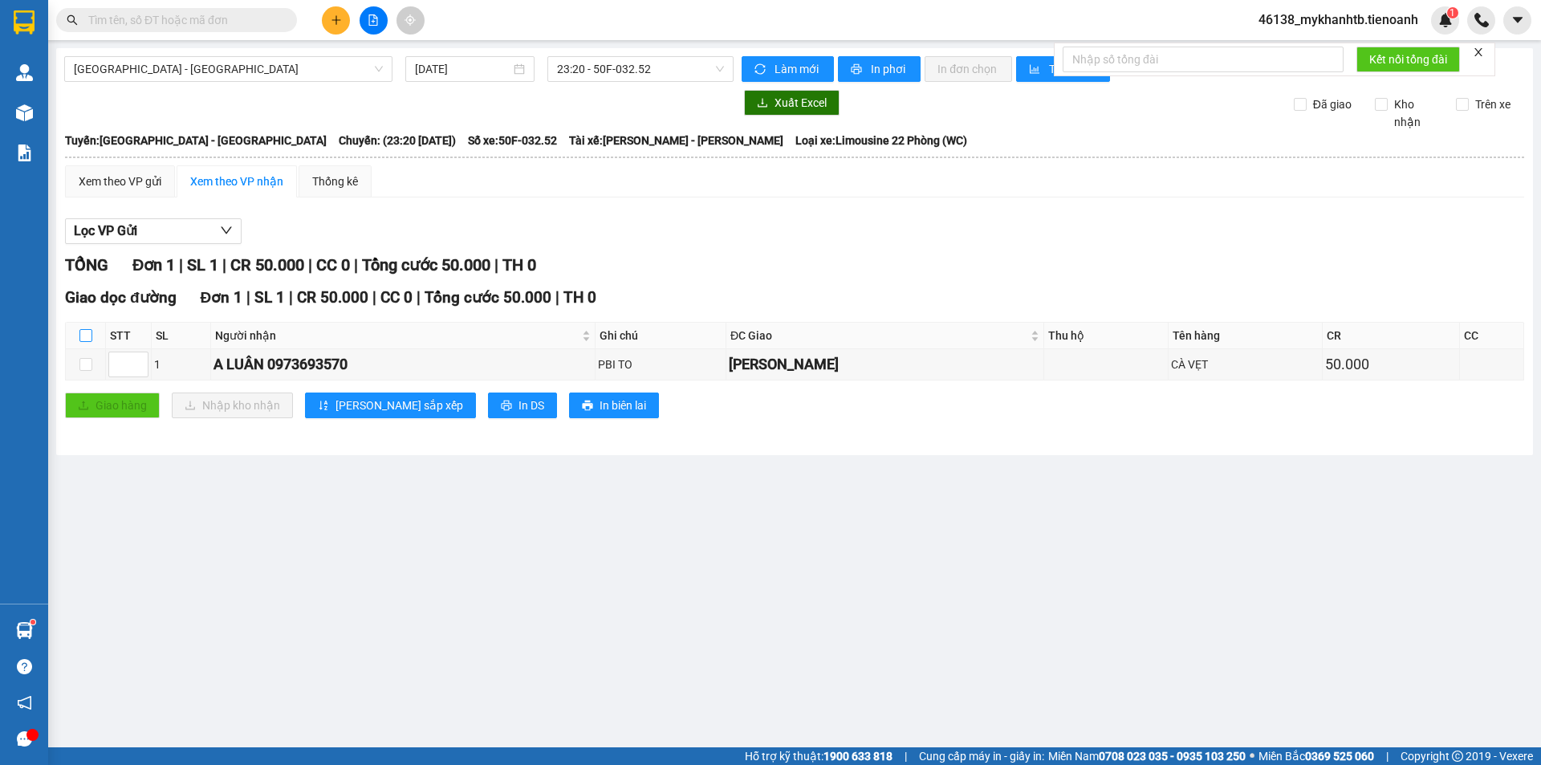
click at [86, 338] on input "checkbox" at bounding box center [85, 335] width 13 height 13
checkbox input "true"
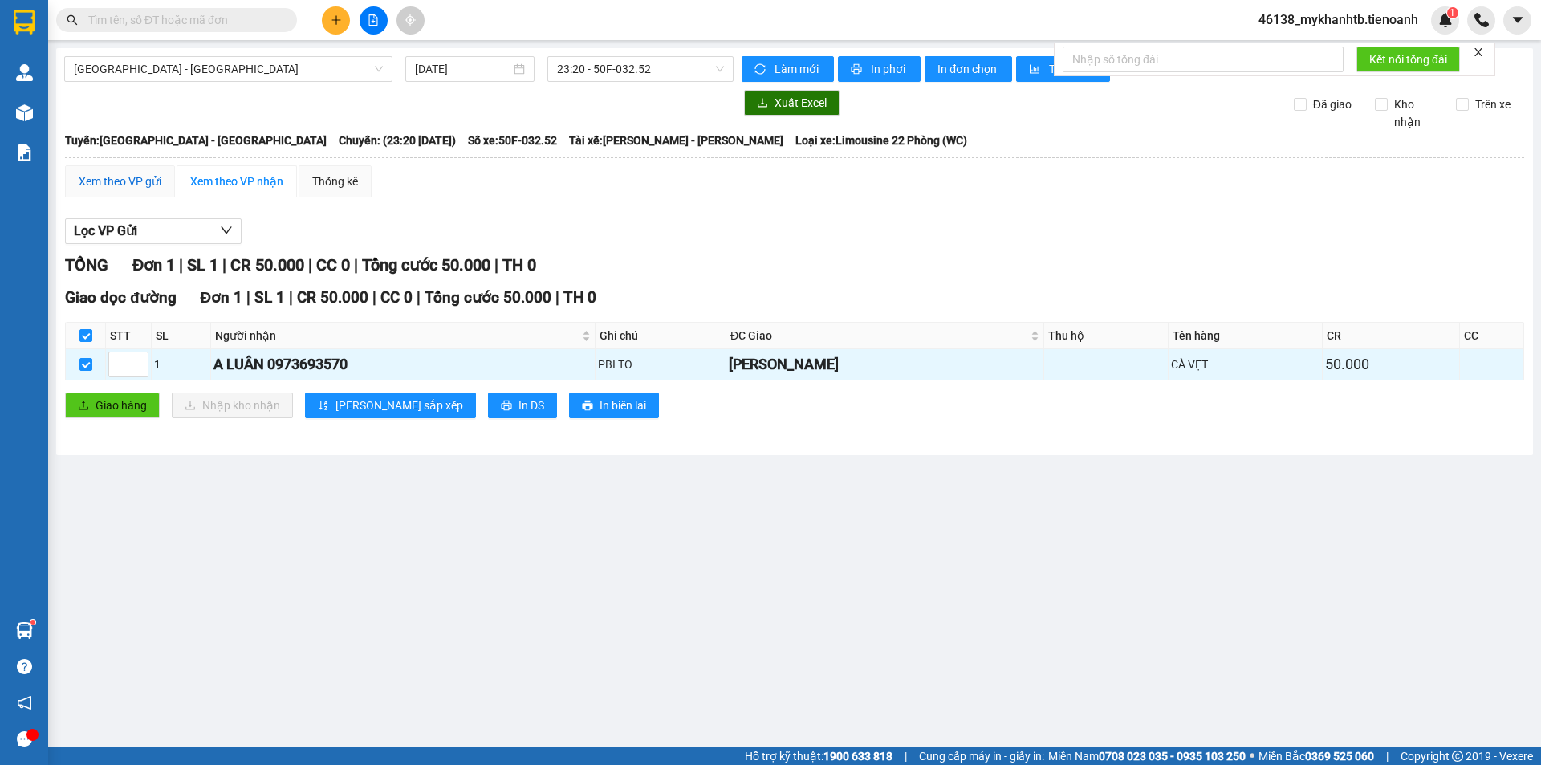
click at [111, 188] on div "Xem theo VP gửi" at bounding box center [120, 182] width 83 height 18
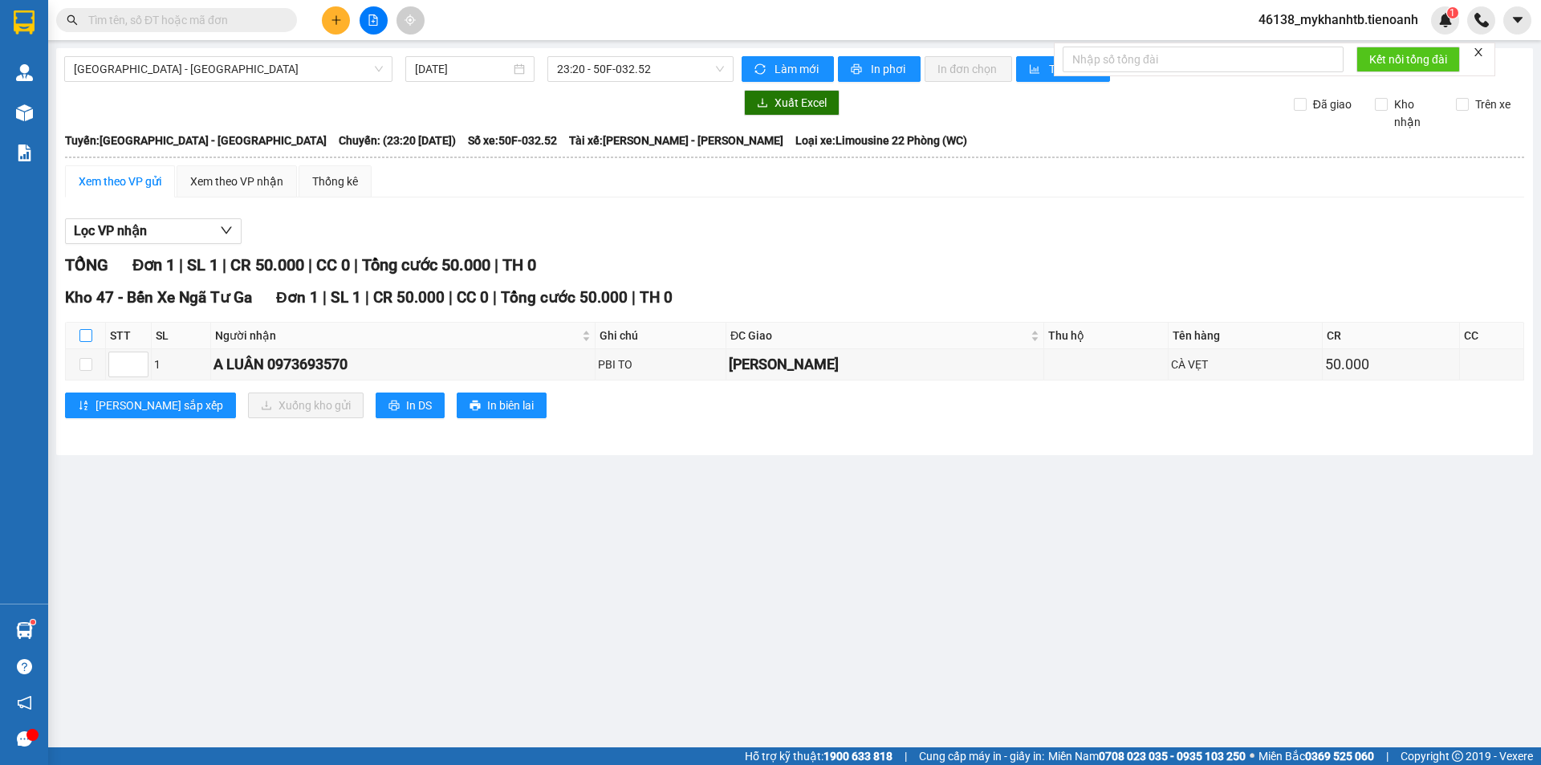
click at [91, 335] on input "checkbox" at bounding box center [85, 335] width 13 height 13
checkbox input "true"
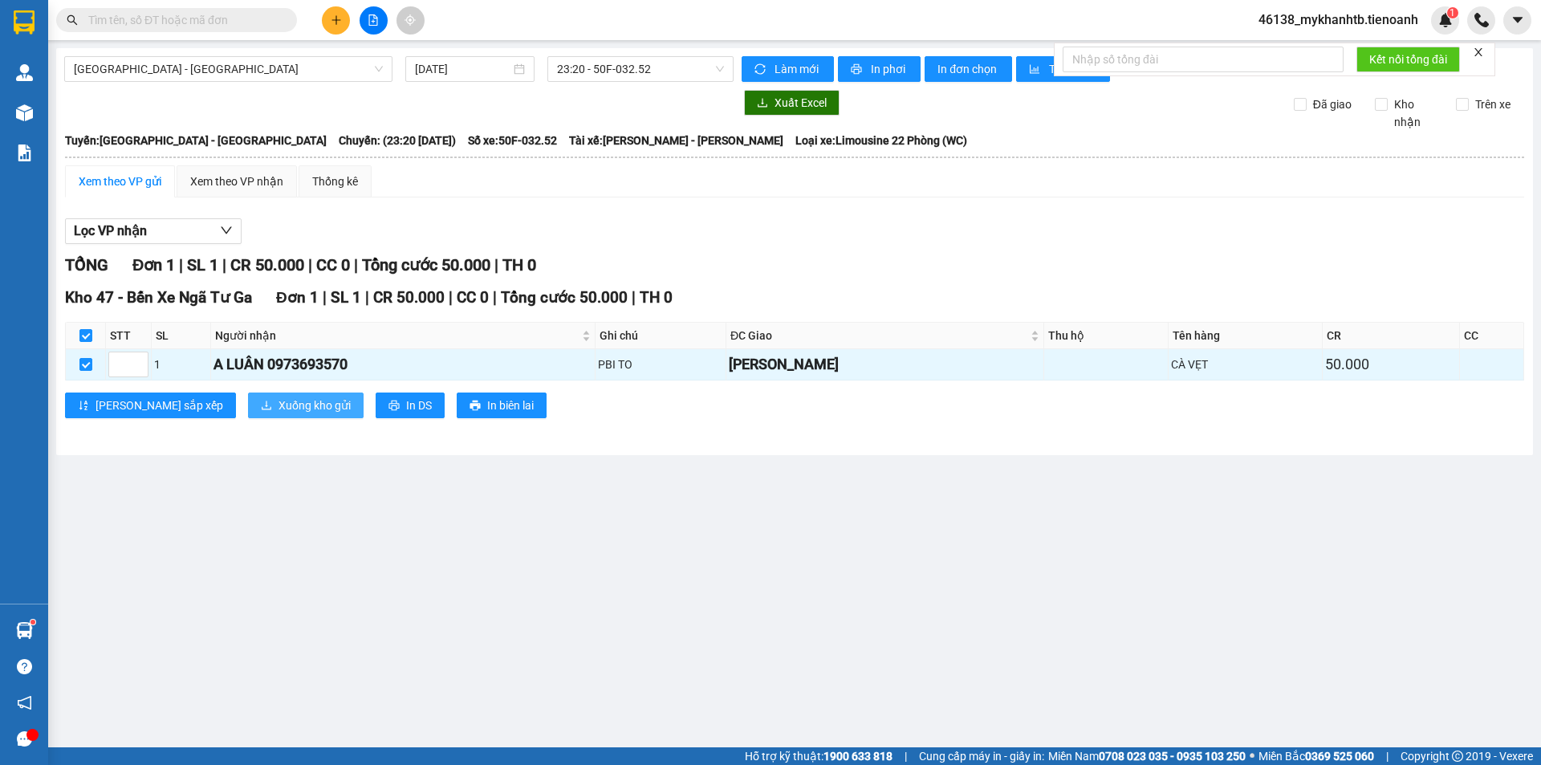
click at [279, 407] on span "Xuống kho gửi" at bounding box center [315, 406] width 72 height 18
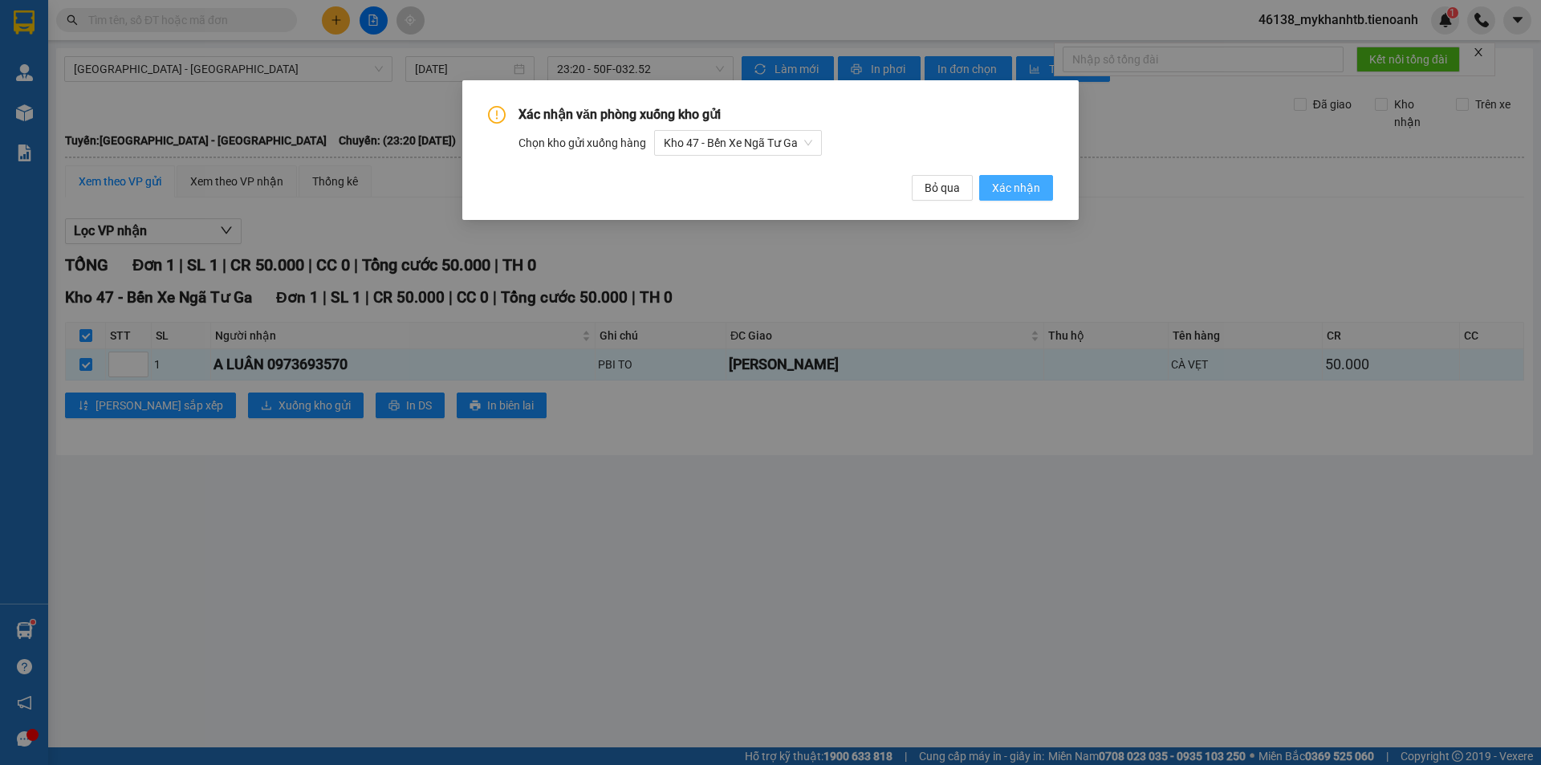
click at [1009, 190] on span "Xác nhận" at bounding box center [1016, 188] width 48 height 18
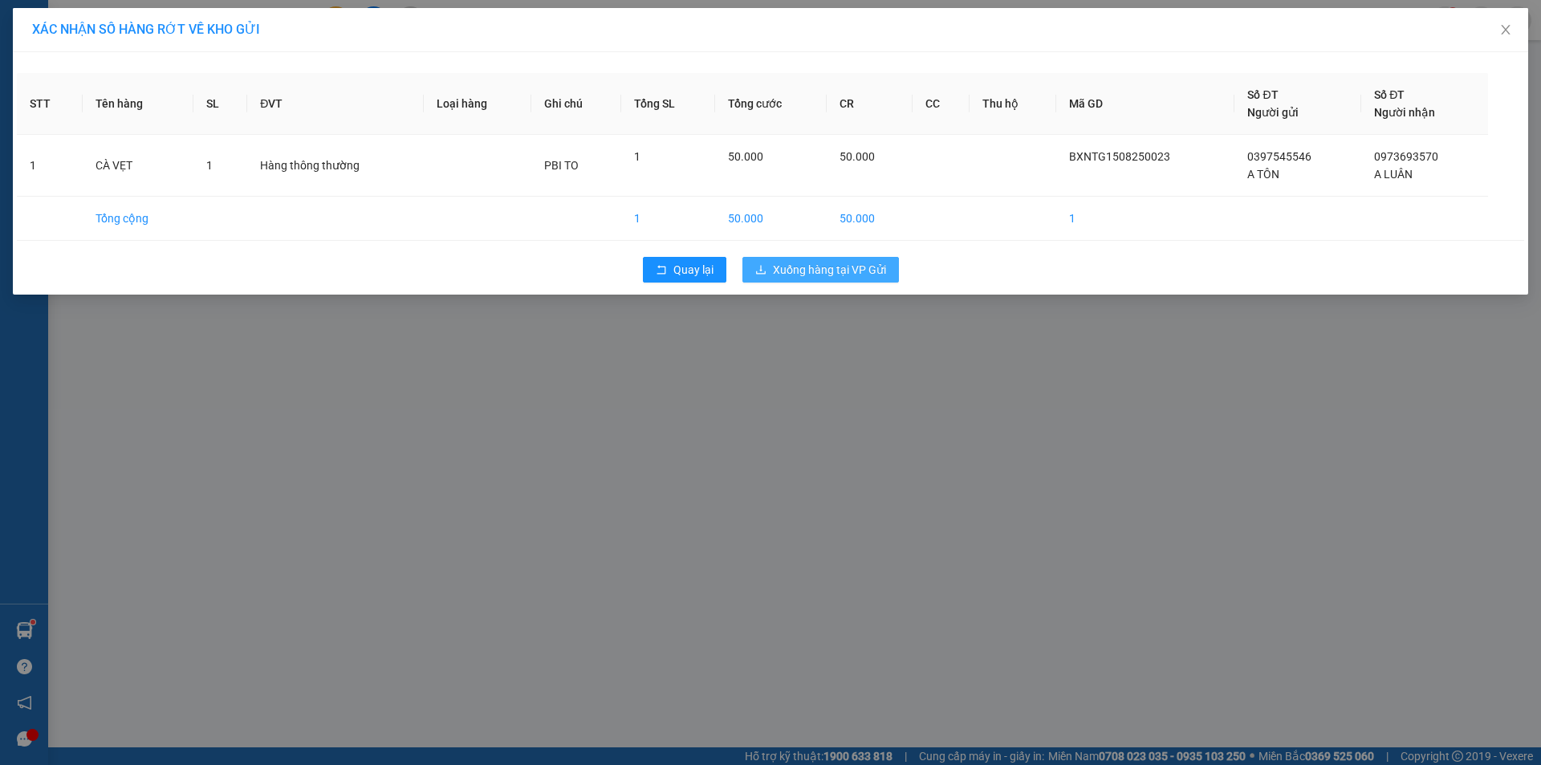
click at [816, 274] on span "Xuống hàng tại VP Gửi" at bounding box center [829, 270] width 113 height 18
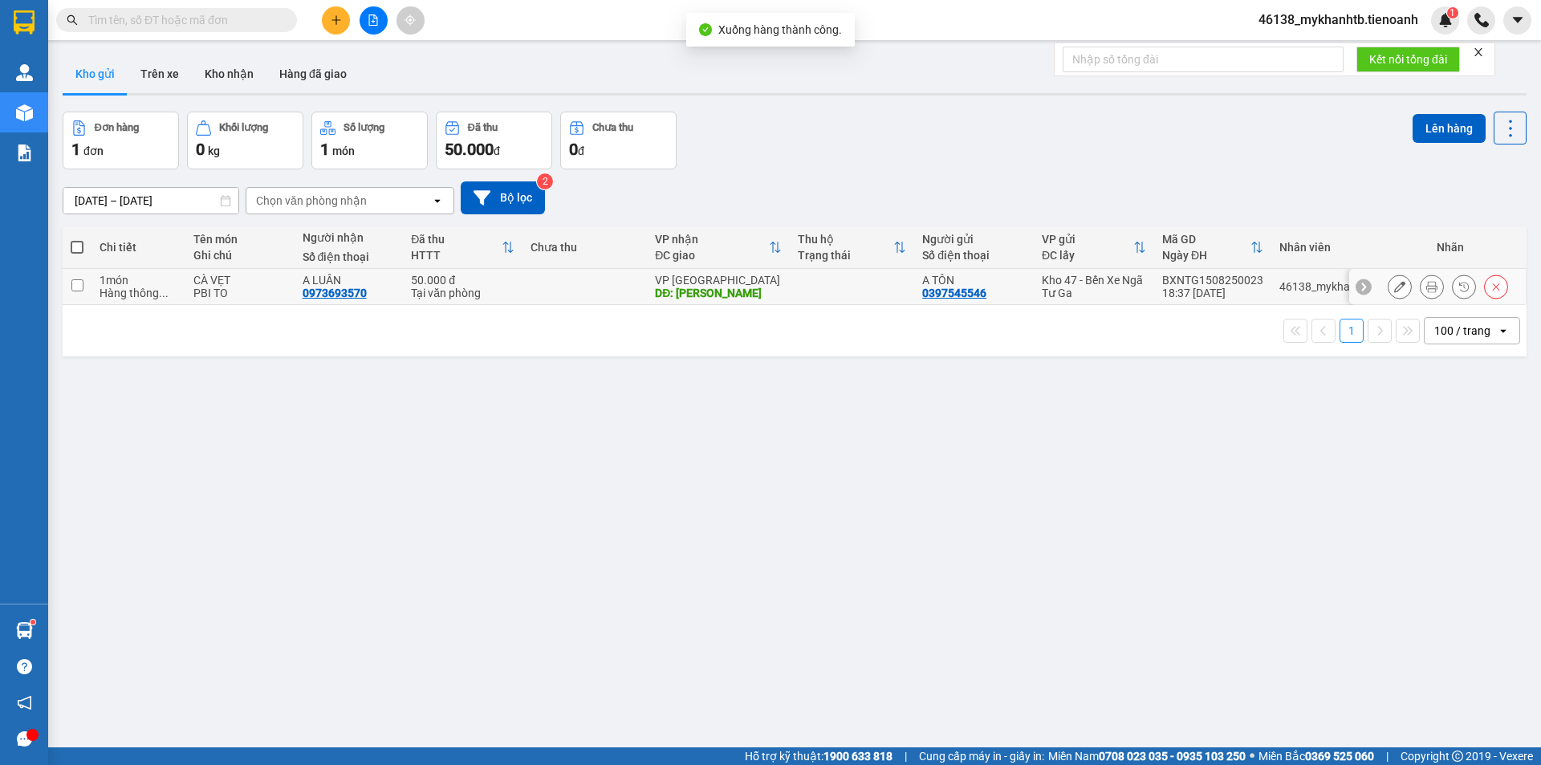
click at [79, 288] on input "checkbox" at bounding box center [77, 285] width 12 height 12
checkbox input "true"
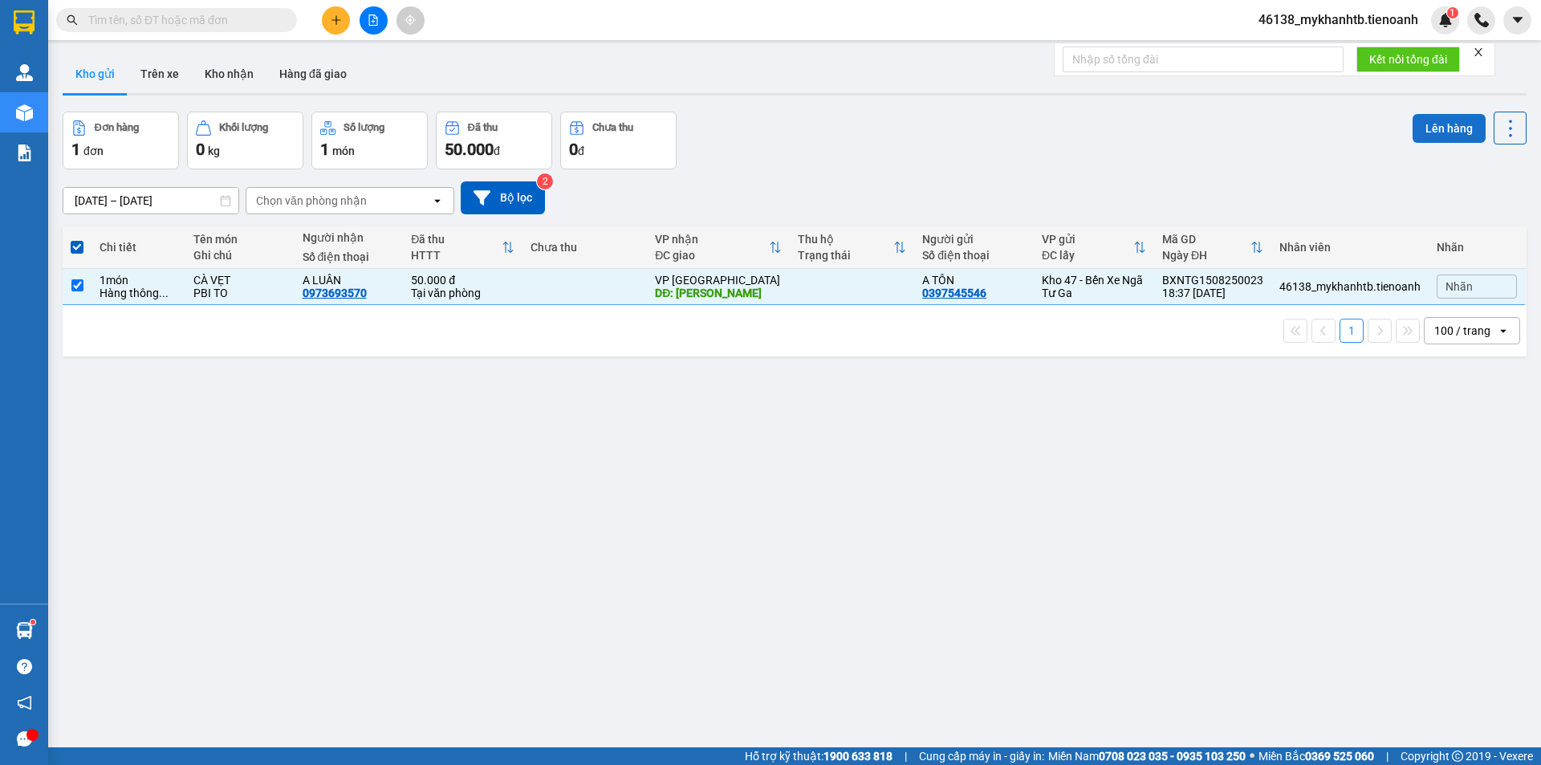
click at [1430, 136] on button "Lên hàng" at bounding box center [1449, 128] width 73 height 29
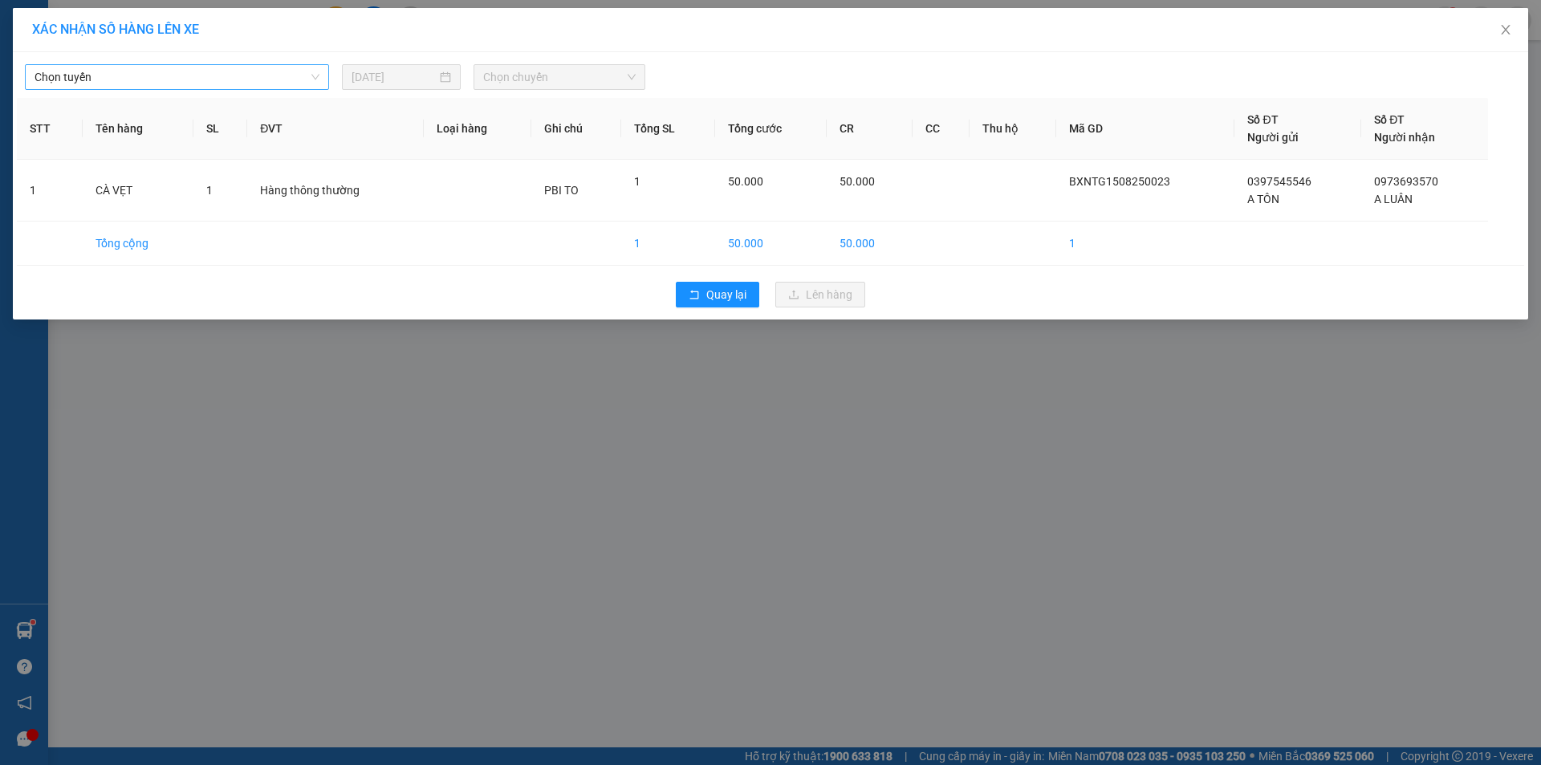
click at [210, 69] on span "Chọn tuyến" at bounding box center [177, 77] width 285 height 24
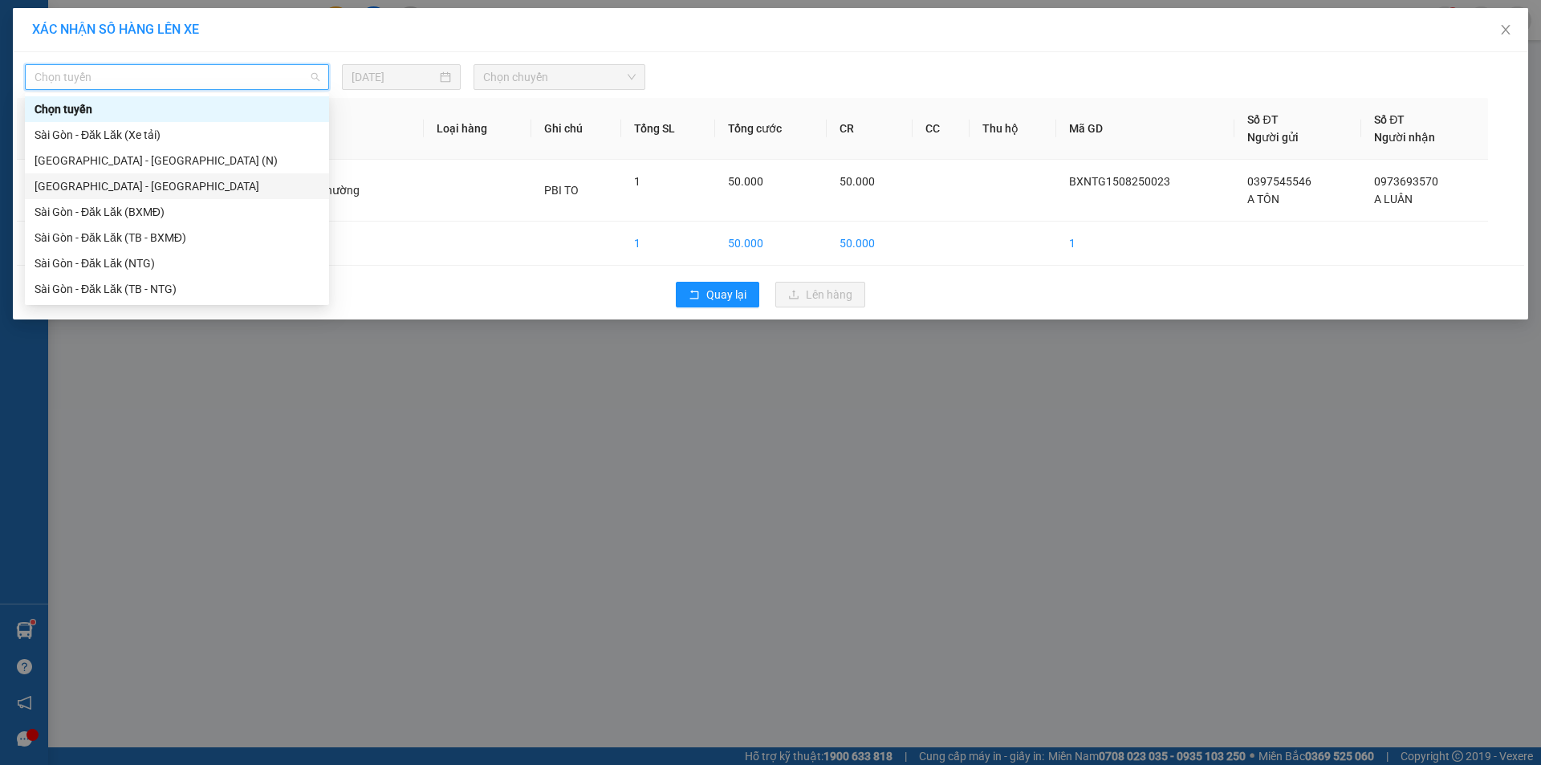
click at [153, 185] on div "[GEOGRAPHIC_DATA] - [GEOGRAPHIC_DATA]" at bounding box center [177, 186] width 285 height 18
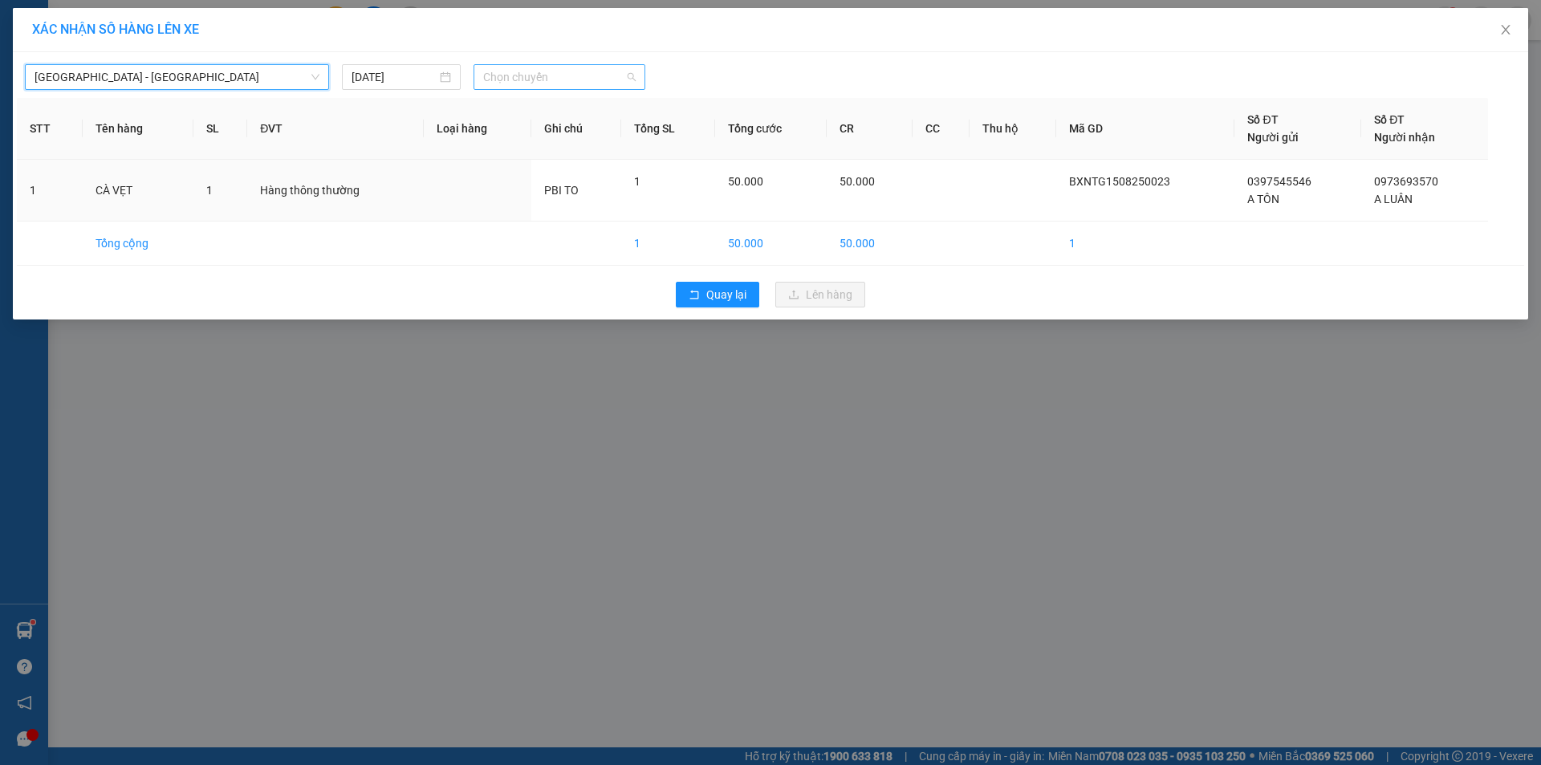
click at [566, 72] on span "Chọn chuyến" at bounding box center [559, 77] width 153 height 24
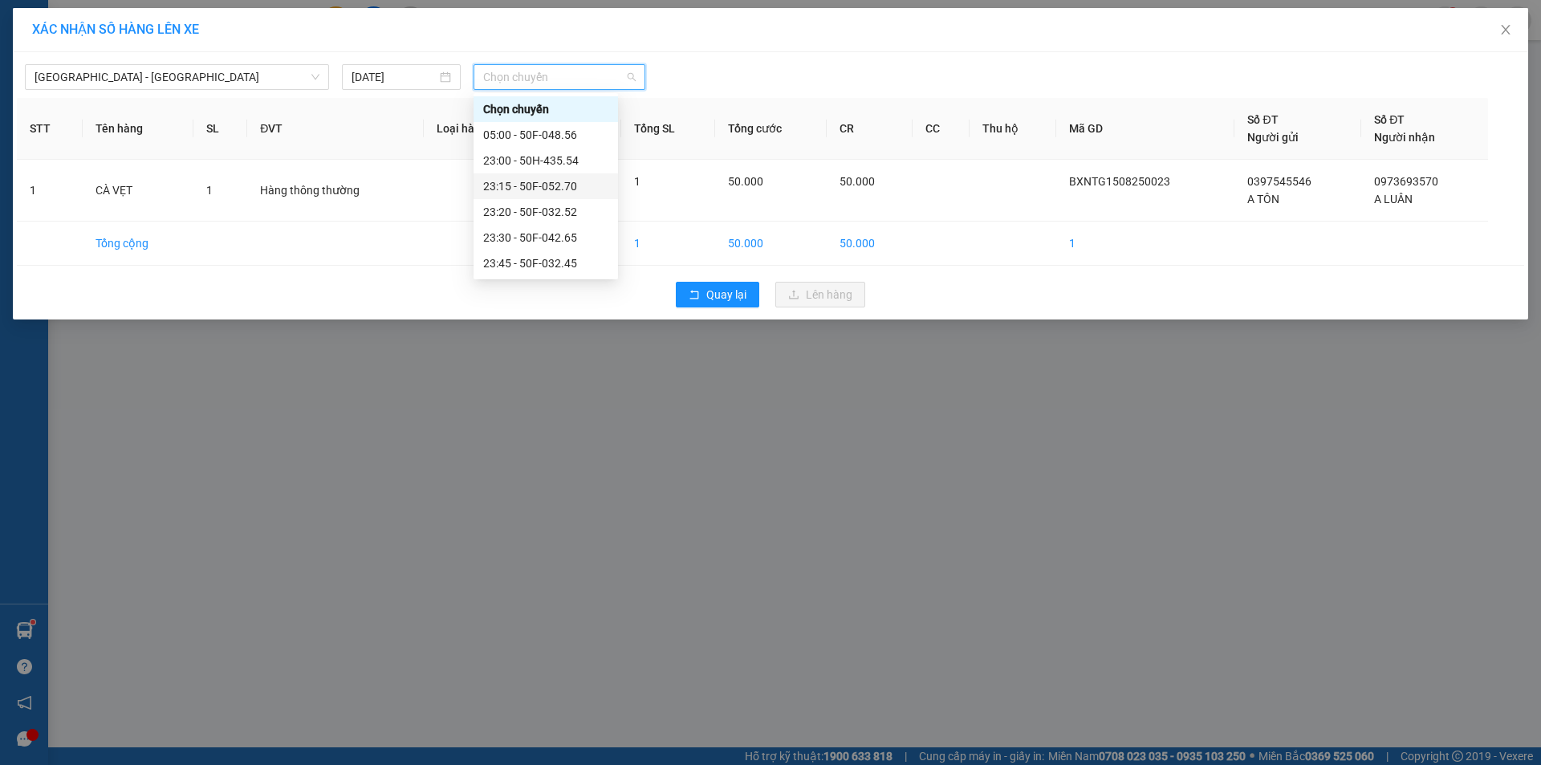
click at [580, 189] on div "23:15 - 50F-052.70" at bounding box center [545, 186] width 125 height 18
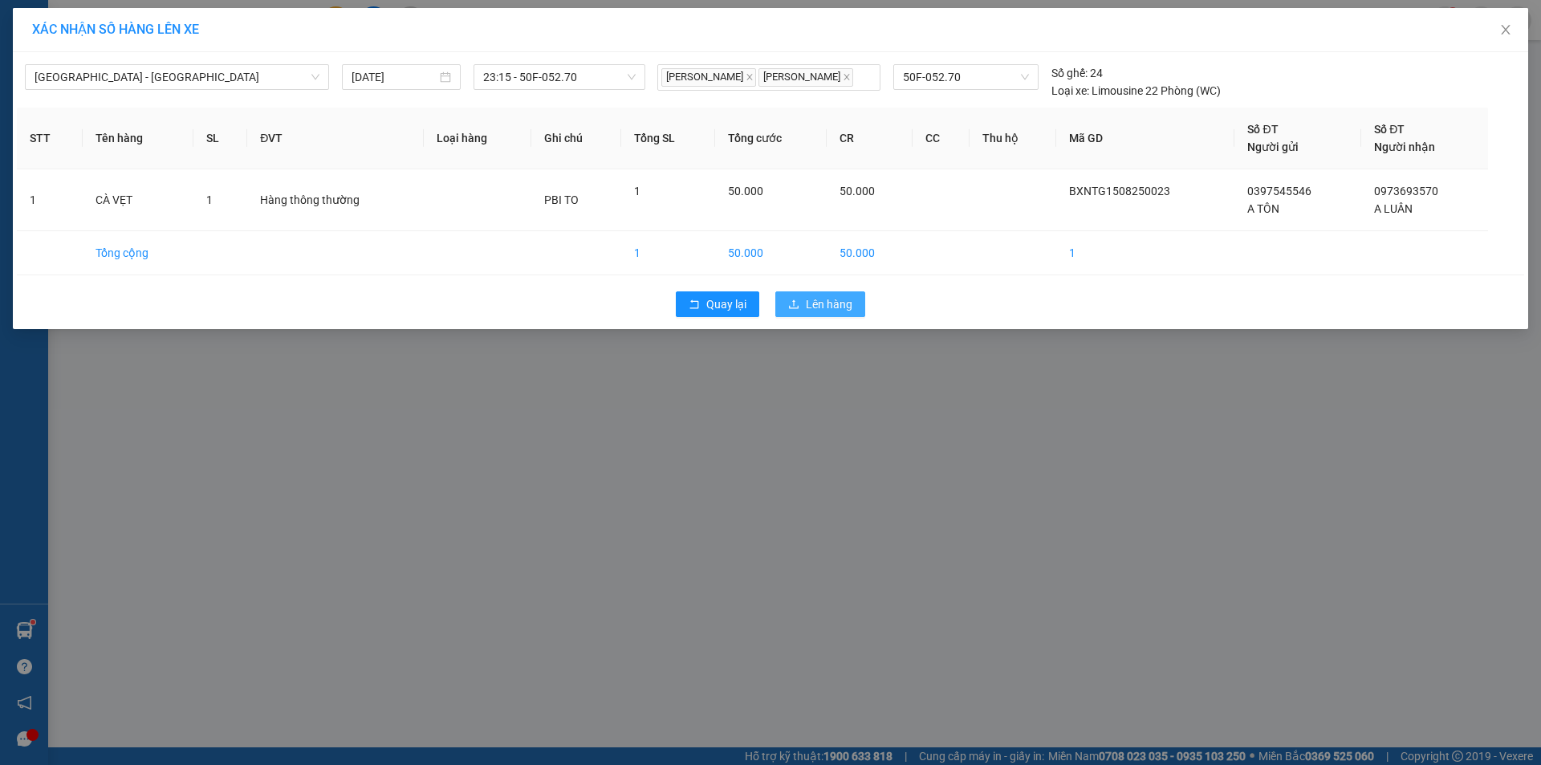
click at [818, 310] on span "Lên hàng" at bounding box center [829, 304] width 47 height 18
